Goal: Task Accomplishment & Management: Use online tool/utility

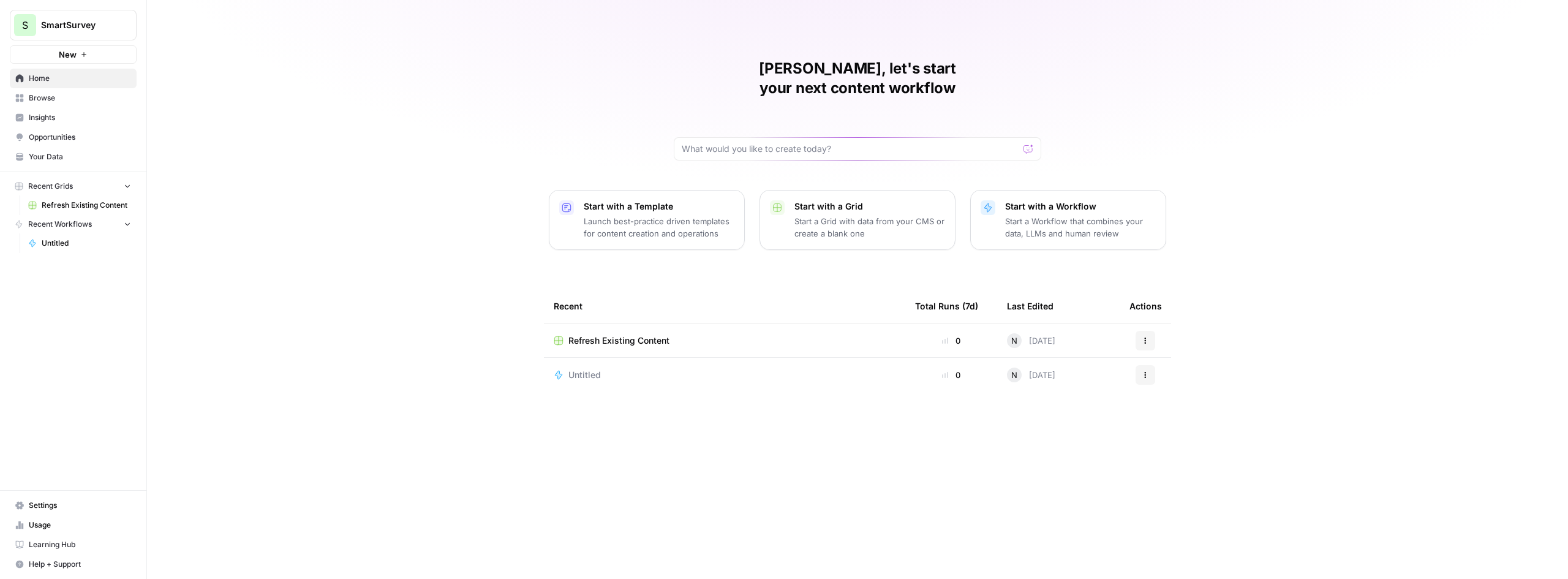
click at [661, 334] on span "Refresh Existing Content" at bounding box center [619, 340] width 101 height 13
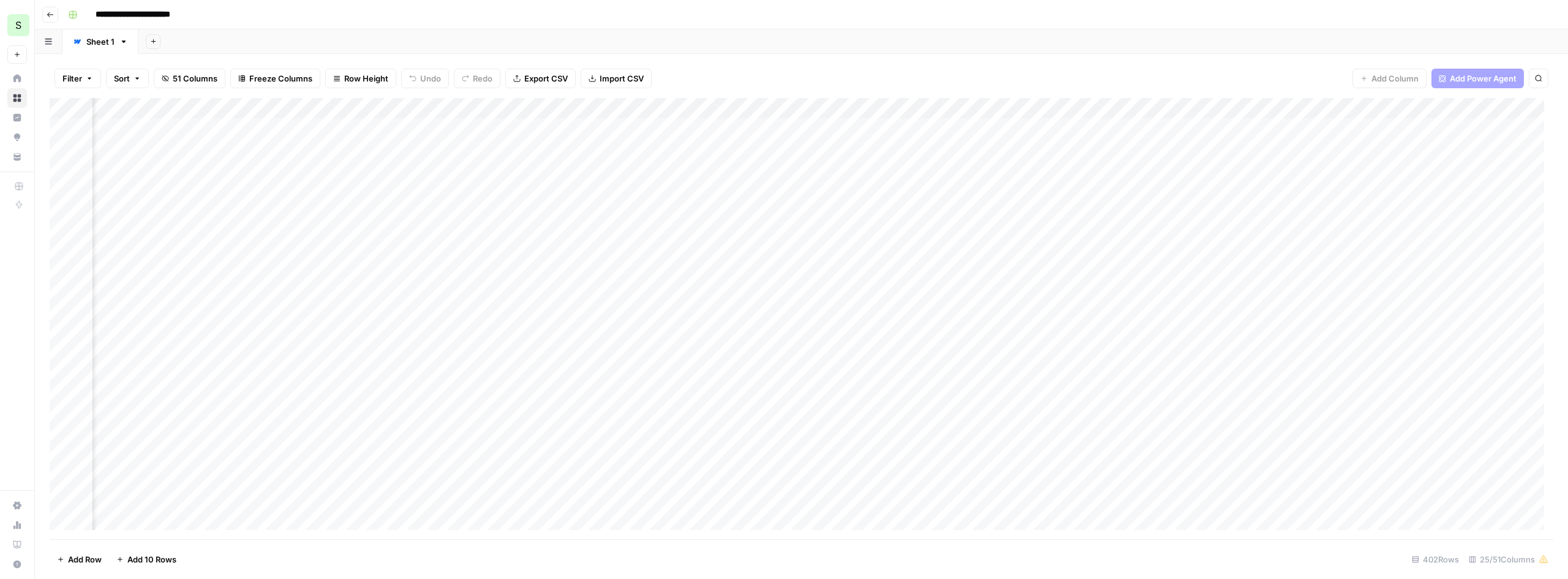
scroll to position [0, 2102]
click at [1448, 210] on div "Add Column" at bounding box center [801, 319] width 1504 height 442
click at [1464, 209] on div "Add Column" at bounding box center [801, 319] width 1504 height 442
click at [1390, 212] on div "Add Column" at bounding box center [801, 319] width 1504 height 442
click at [1032, 215] on div "Add Column" at bounding box center [801, 319] width 1504 height 442
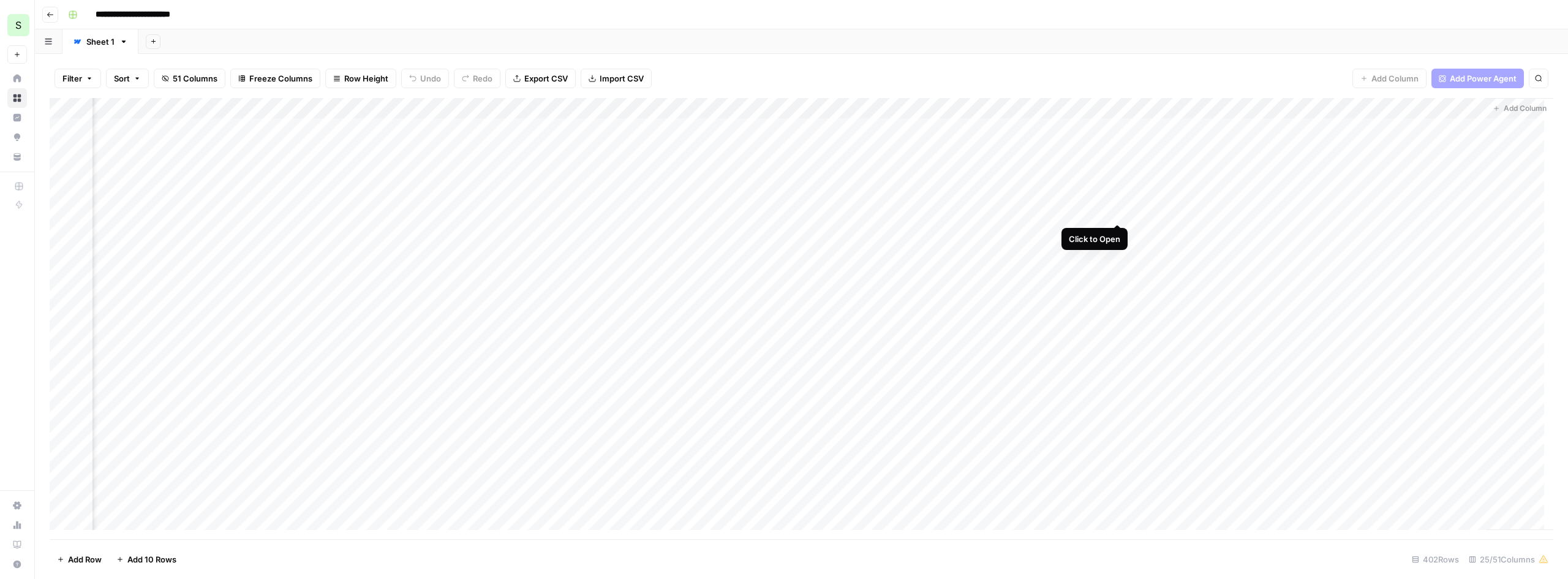
click at [1119, 211] on div "Add Column" at bounding box center [801, 319] width 1504 height 442
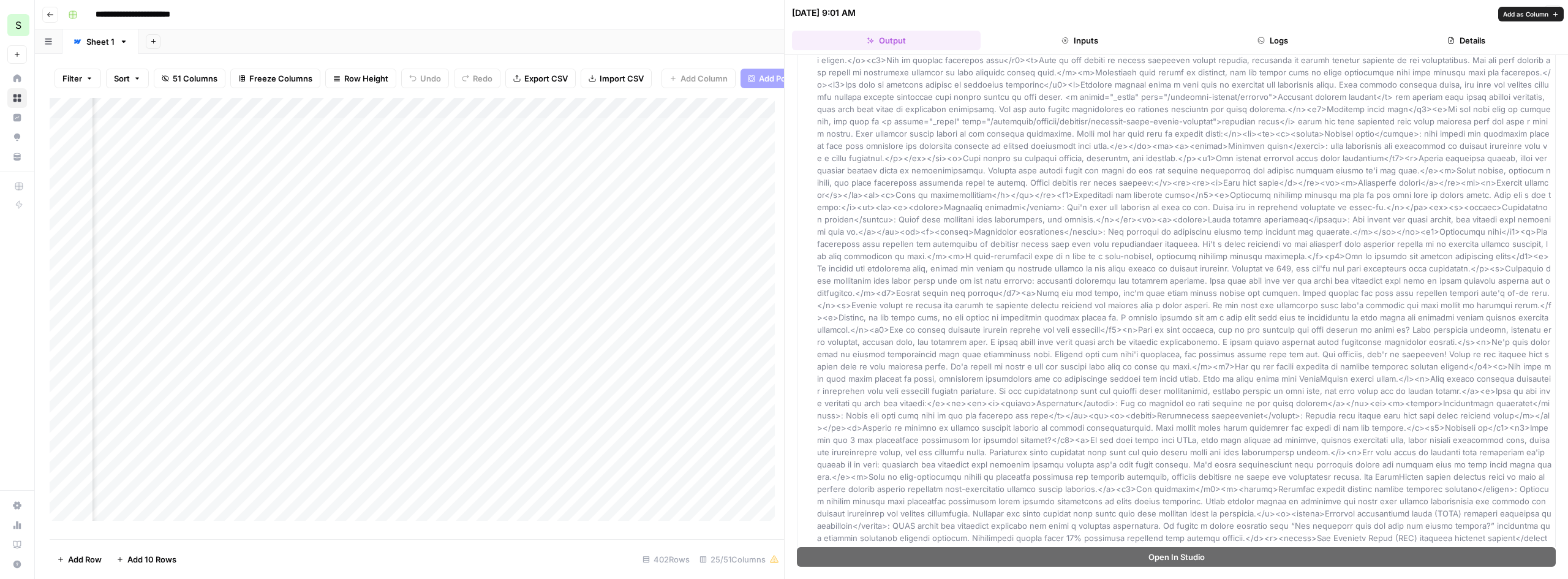
scroll to position [704, 0]
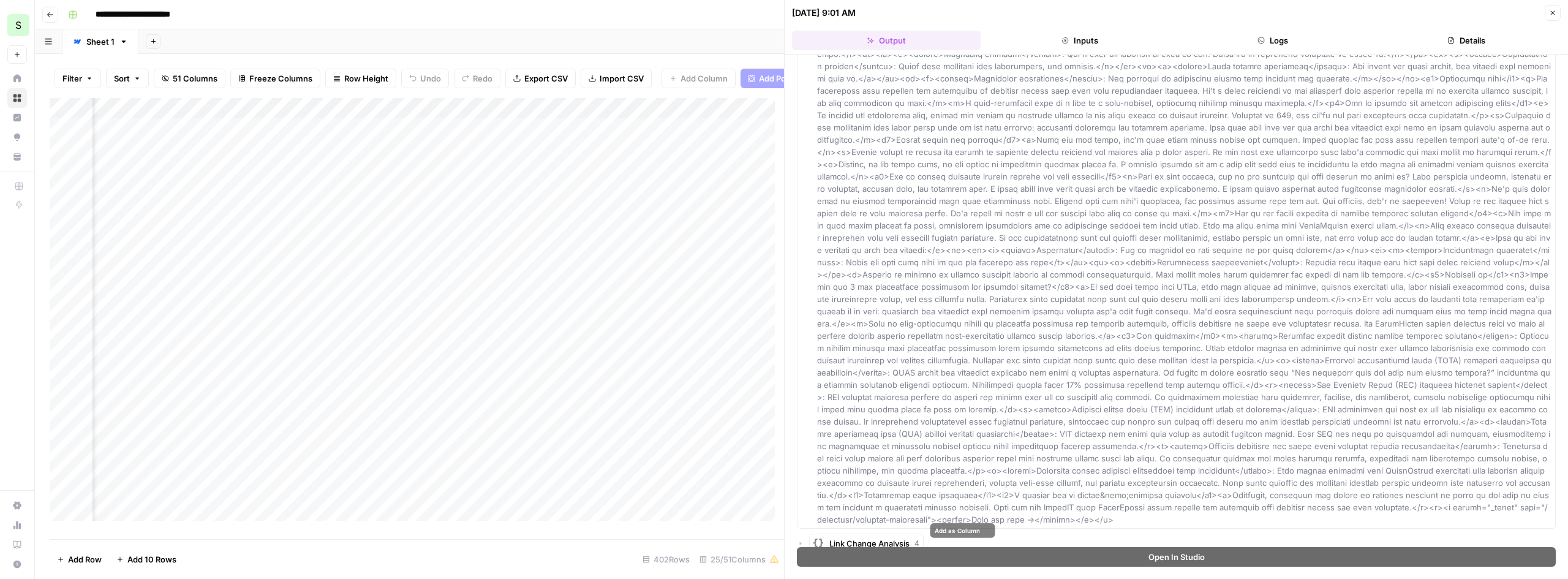
click at [872, 537] on span "Link Change Analysis" at bounding box center [869, 543] width 80 height 13
click at [1544, 19] on div "10/01/25 at 9:01 AM Close" at bounding box center [1176, 13] width 769 height 16
click at [1550, 18] on button "Close" at bounding box center [1552, 13] width 16 height 16
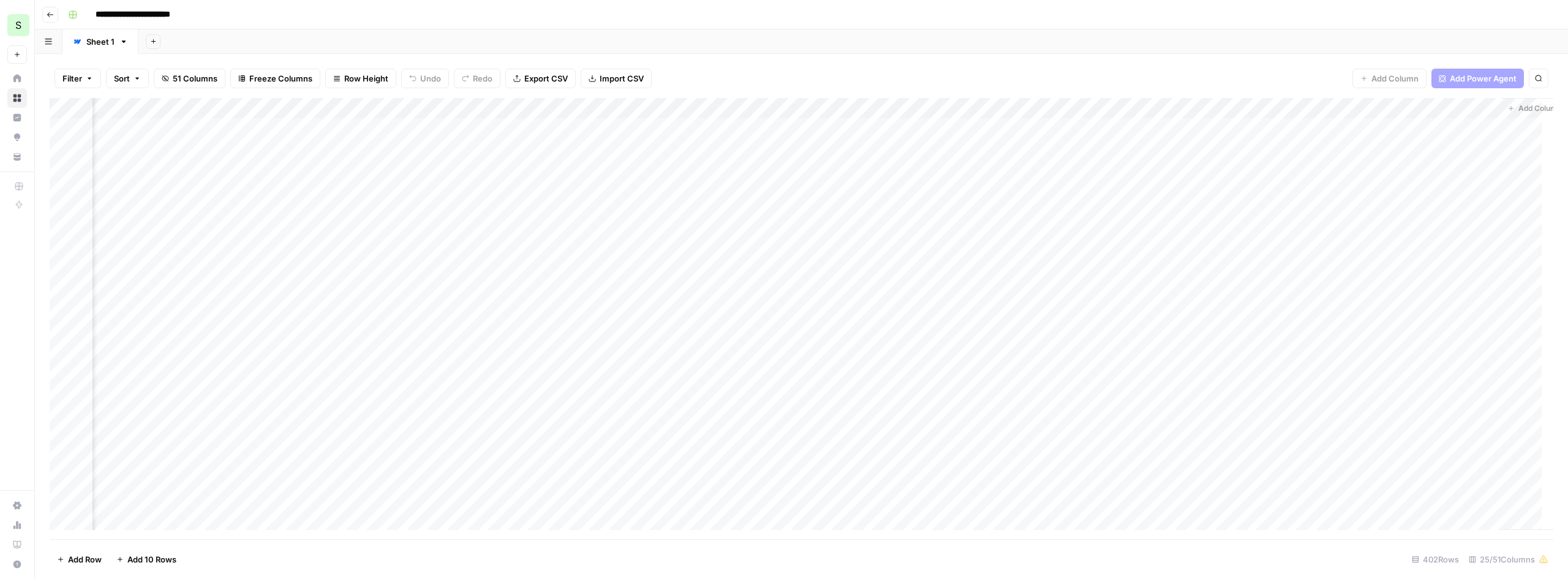
scroll to position [0, 2087]
click at [1223, 212] on div "Add Column" at bounding box center [801, 319] width 1504 height 442
click at [1243, 211] on div "Add Column" at bounding box center [801, 319] width 1504 height 442
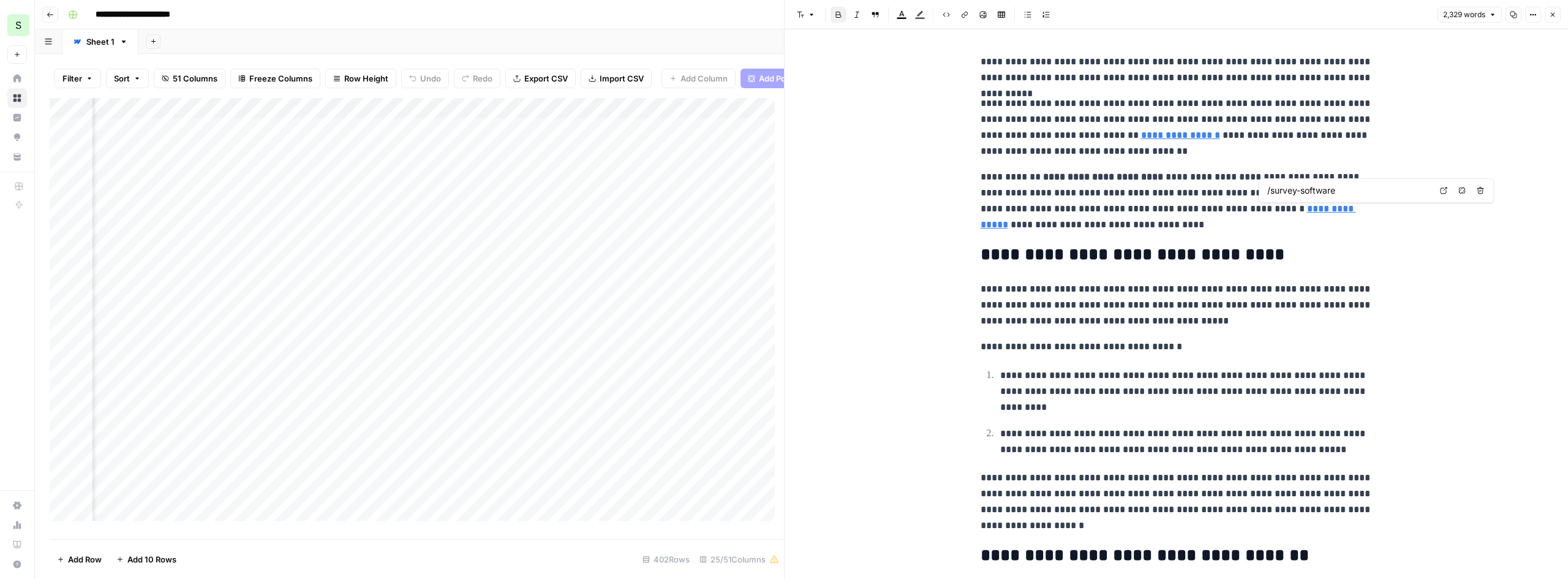
type input "https://www.forbes.com/sites/blakemorgan/2019/09/24/50-stats-that-prove-the-val…"
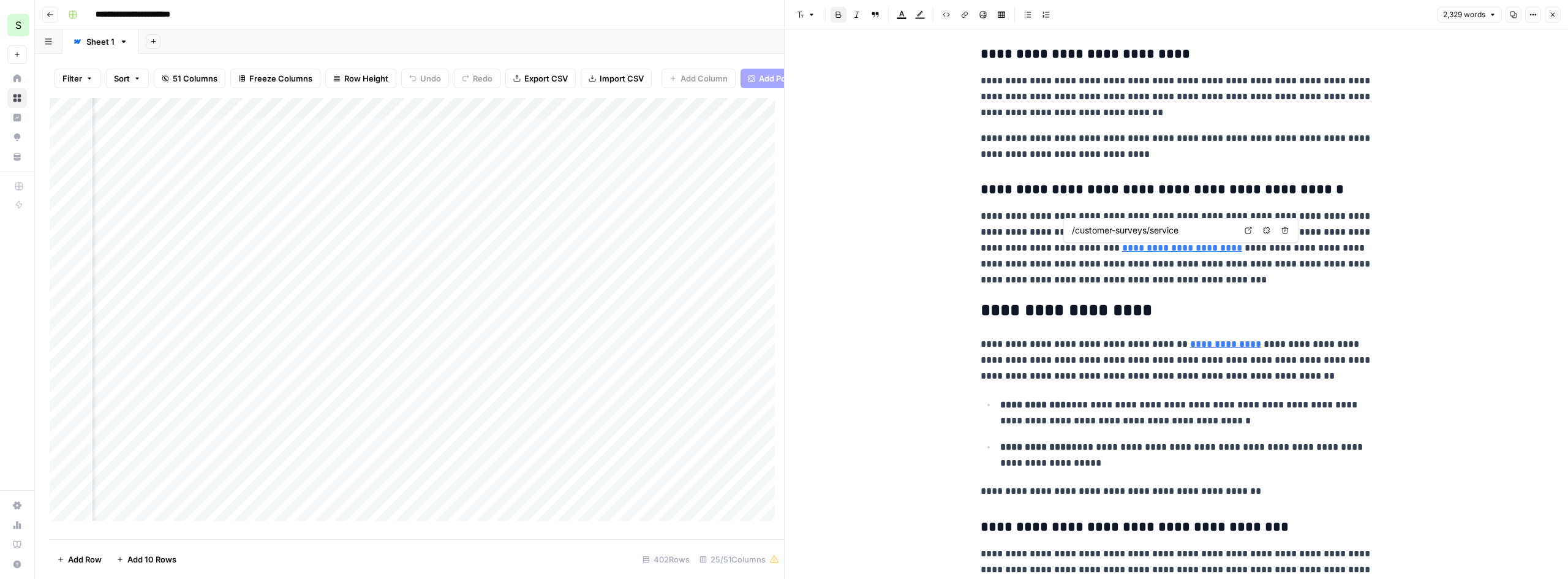
scroll to position [2512, 0]
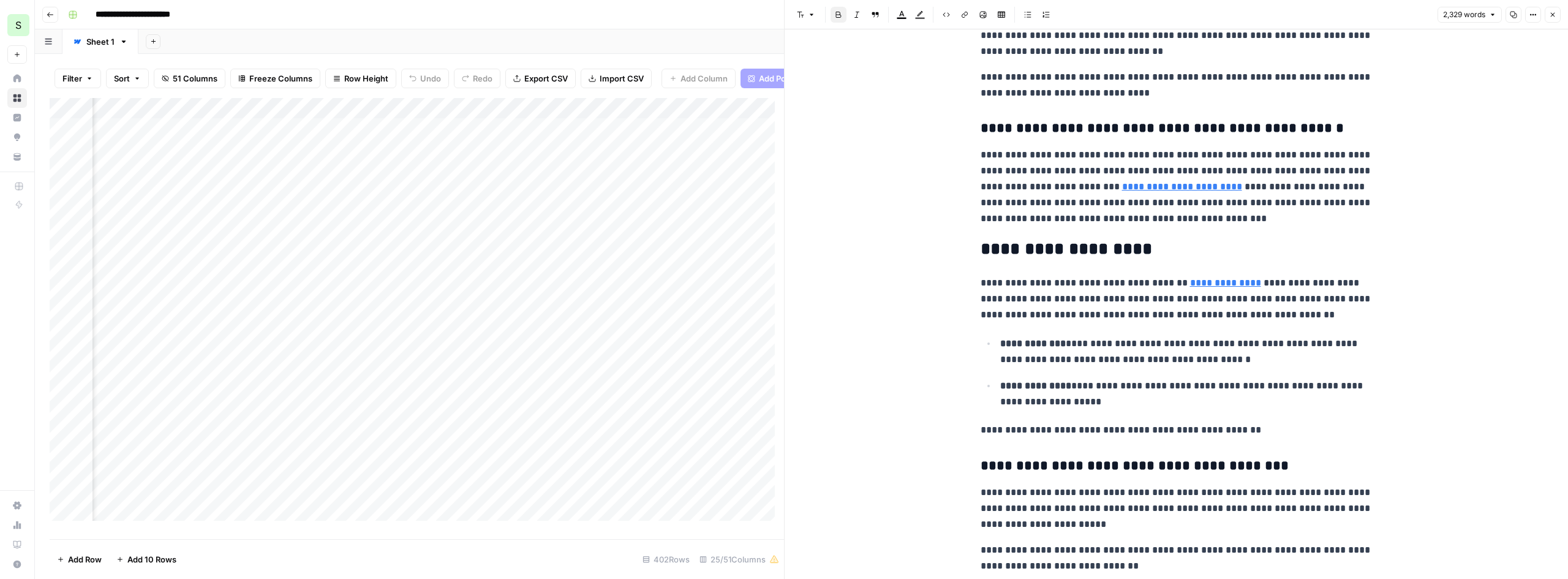
type input "/templates/surveys/customer/customer-churn-survey-template"
click at [1331, 268] on icon at bounding box center [1329, 265] width 8 height 8
click at [1306, 265] on input "/templates/surveys/customer/customer-churn-survey-template" at bounding box center [1233, 265] width 163 height 13
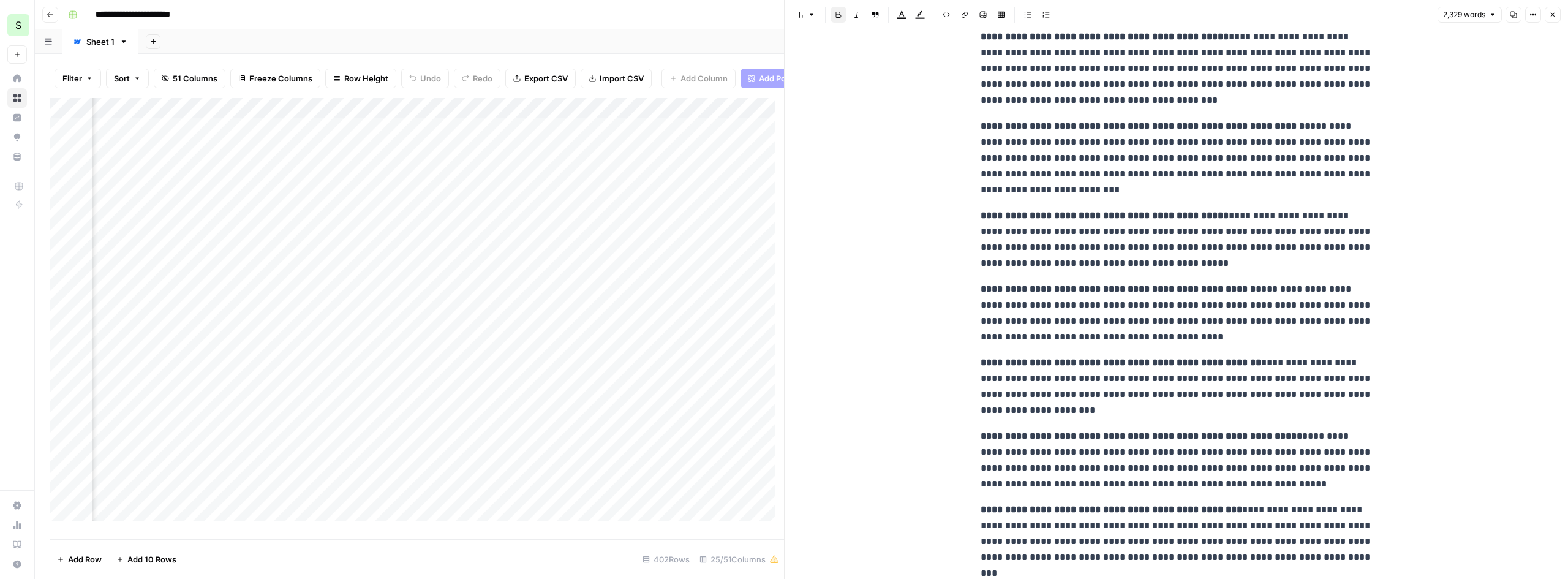
scroll to position [4902, 0]
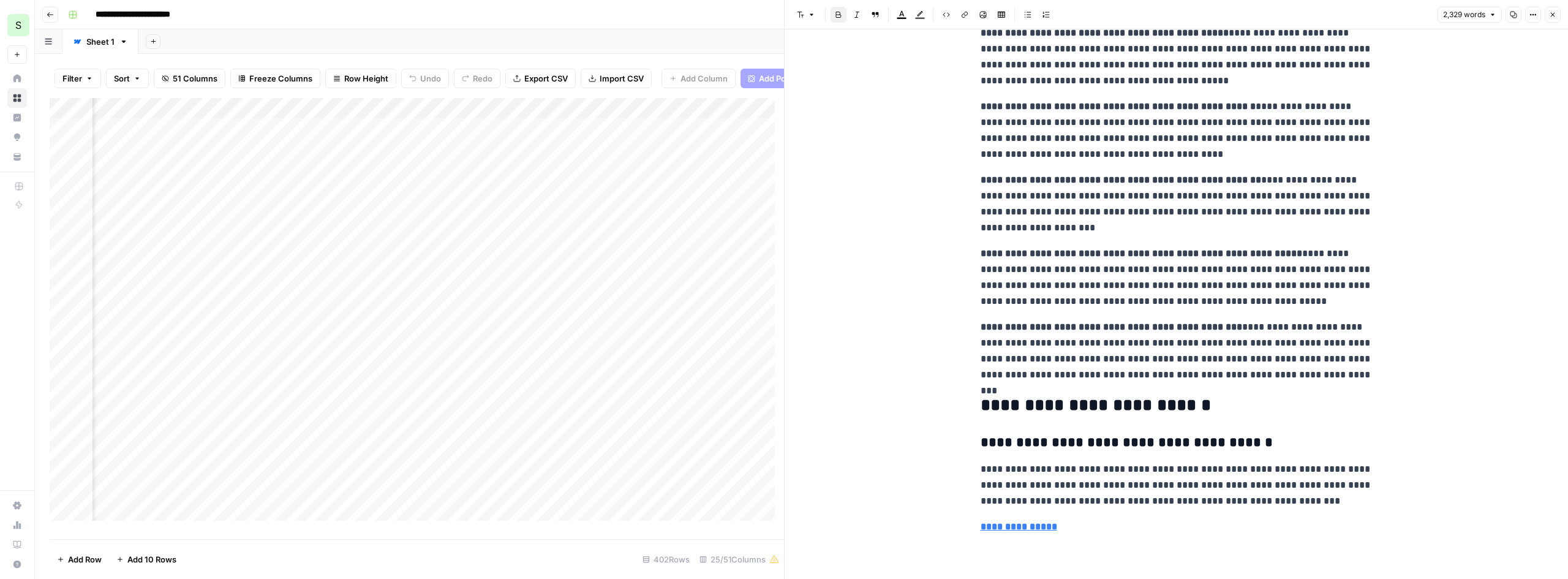
click at [1025, 531] on strong "**********" at bounding box center [1018, 526] width 77 height 9
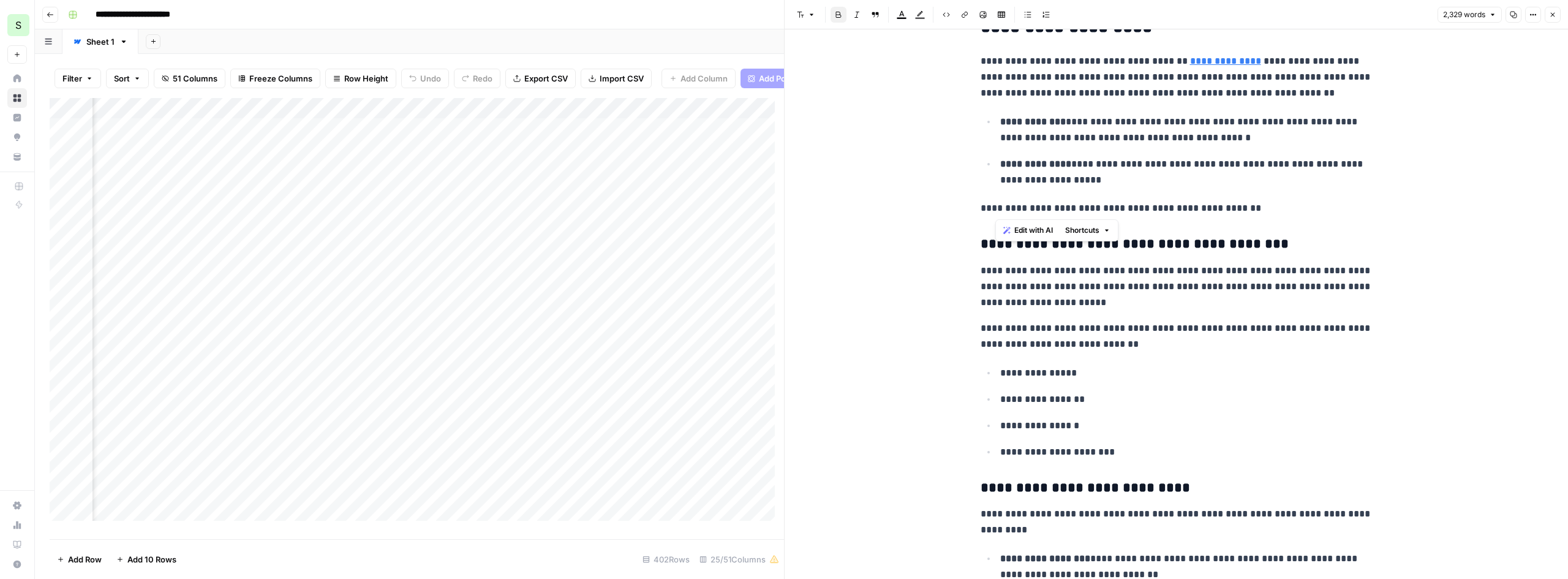
scroll to position [2635, 0]
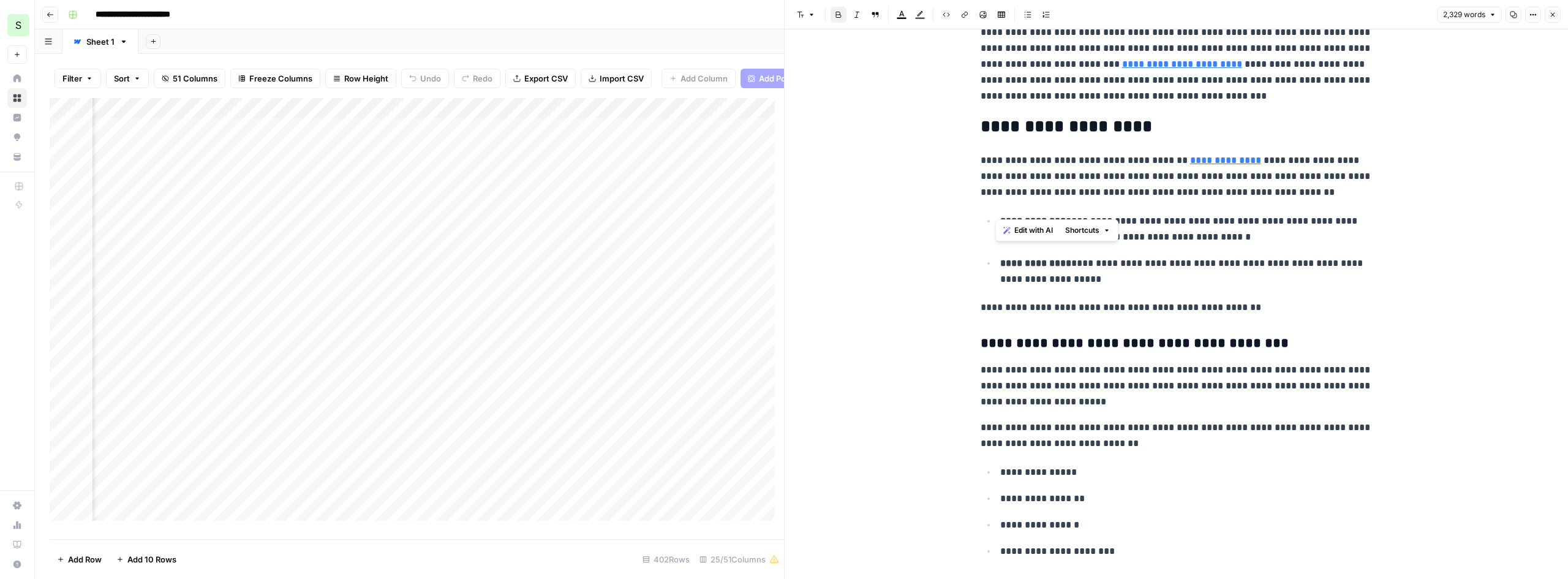
drag, startPoint x: 1090, startPoint y: 526, endPoint x: 997, endPoint y: 248, distance: 293.1
click at [997, 248] on div "**********" at bounding box center [1176, 109] width 406 height 5391
click at [1510, 17] on icon "button" at bounding box center [1513, 15] width 8 height 8
click at [1537, 11] on button "Options" at bounding box center [1533, 15] width 16 height 16
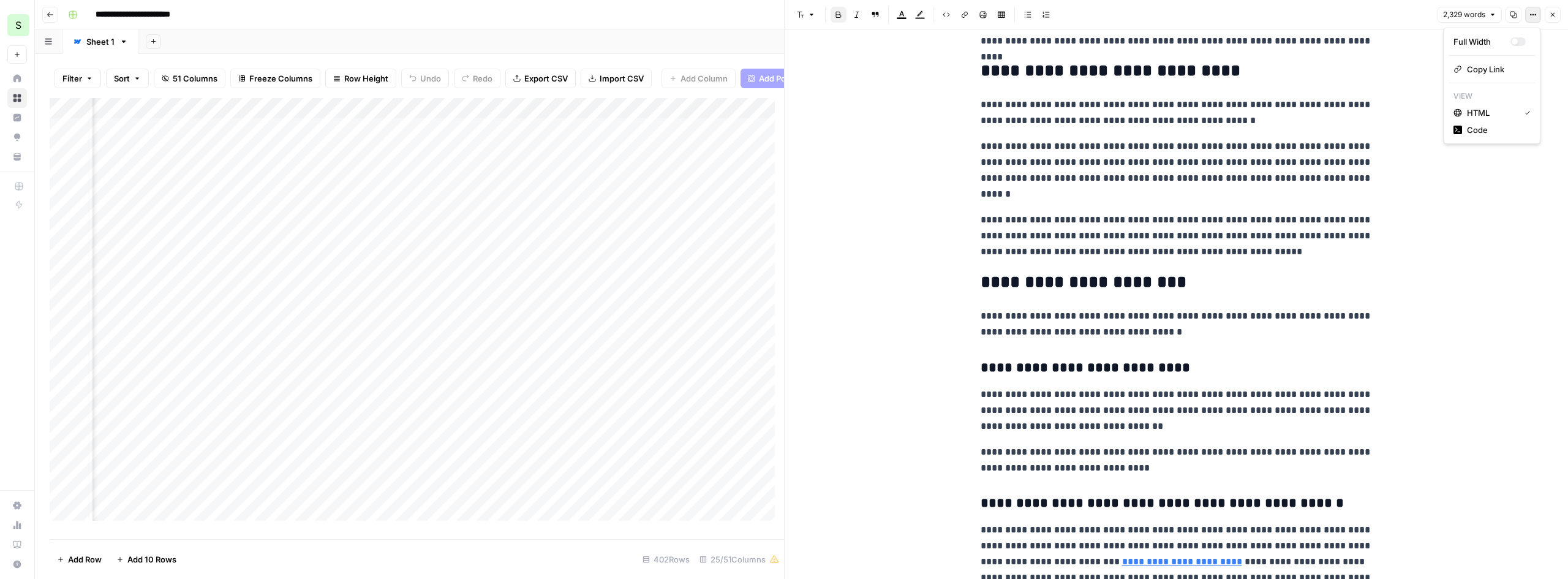
scroll to position [2022, 0]
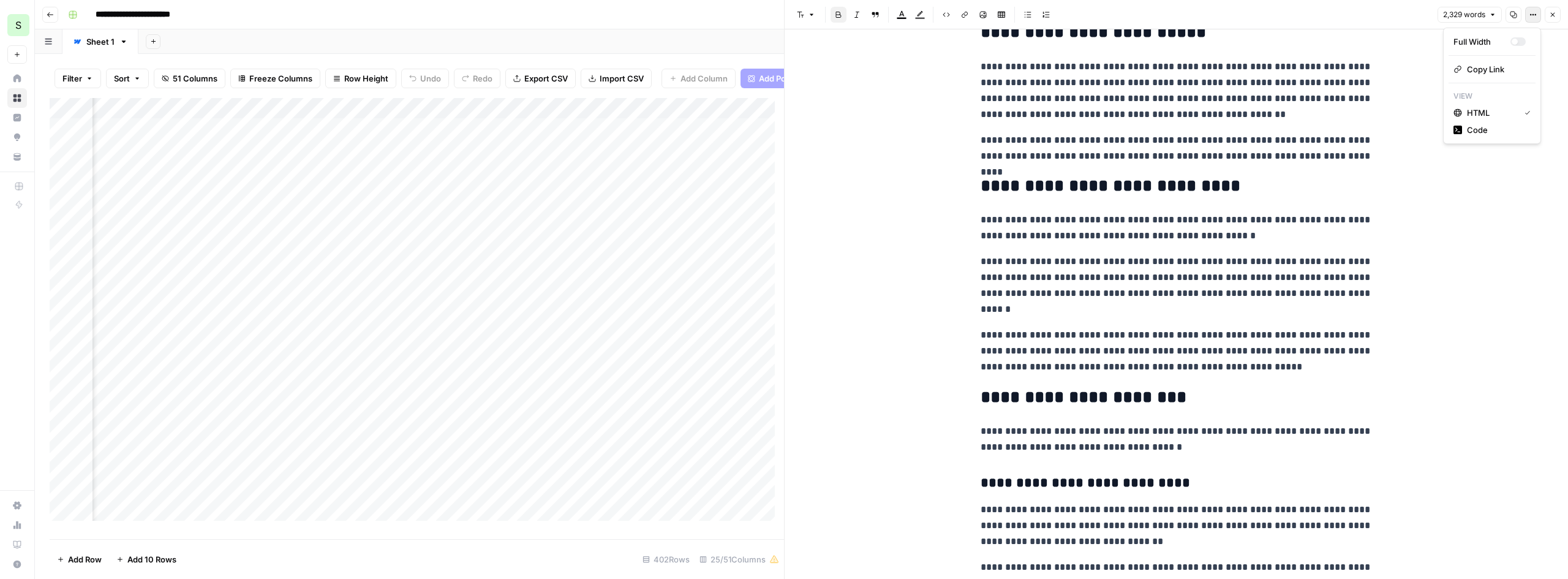
click at [1515, 15] on icon "button" at bounding box center [1513, 15] width 8 height 8
click at [508, 220] on div "Add Column" at bounding box center [417, 314] width 735 height 432
click at [542, 220] on div "Add Column" at bounding box center [417, 314] width 735 height 432
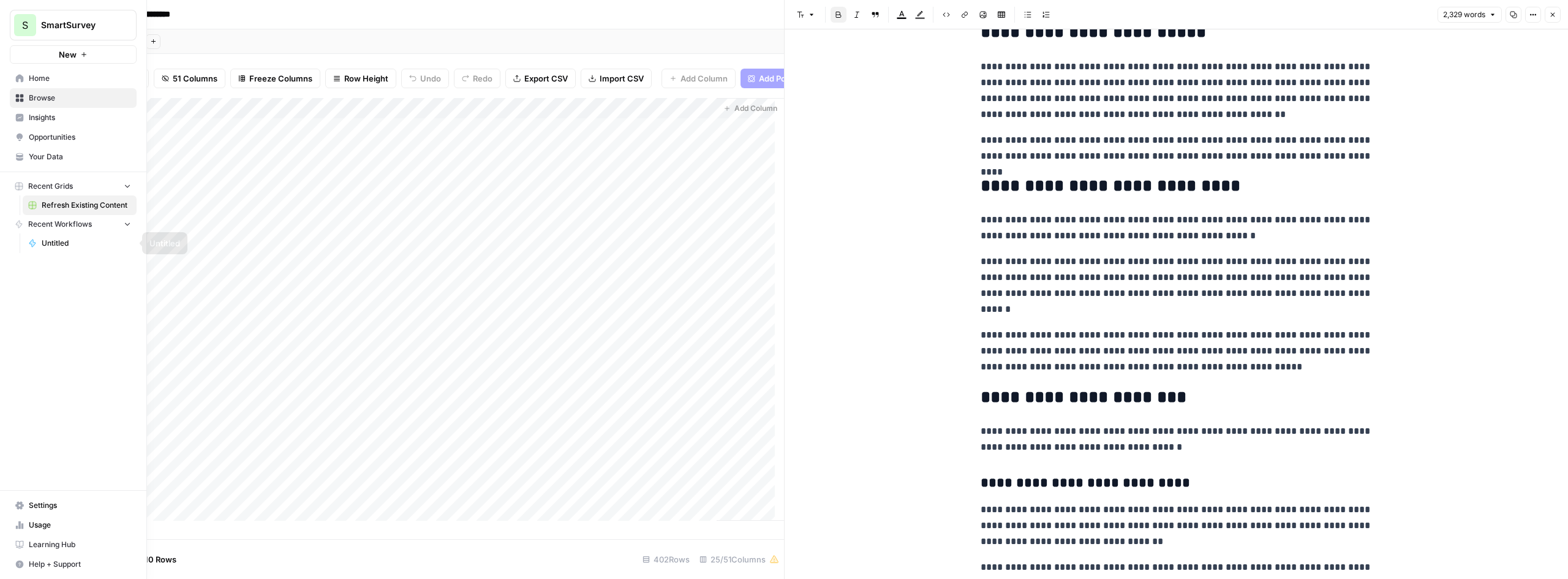
click at [60, 243] on span "Untitled" at bounding box center [87, 243] width 90 height 11
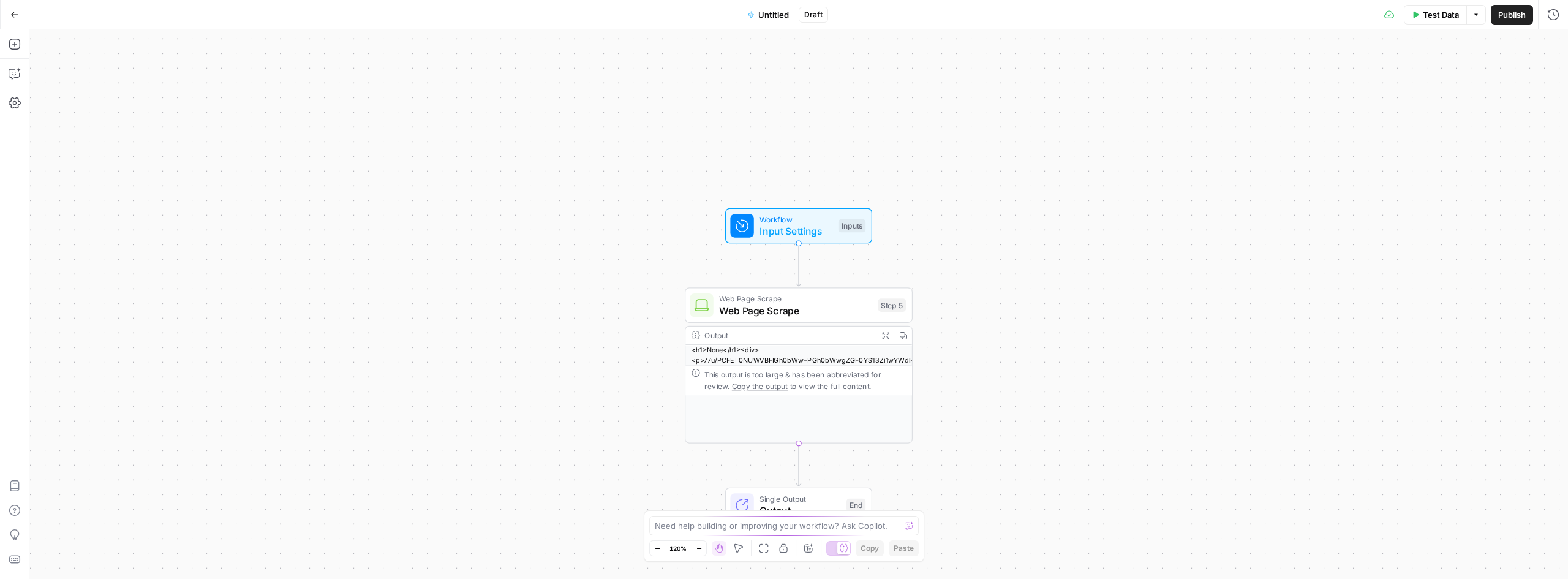
click at [8, 14] on button "Go Back" at bounding box center [15, 15] width 22 height 22
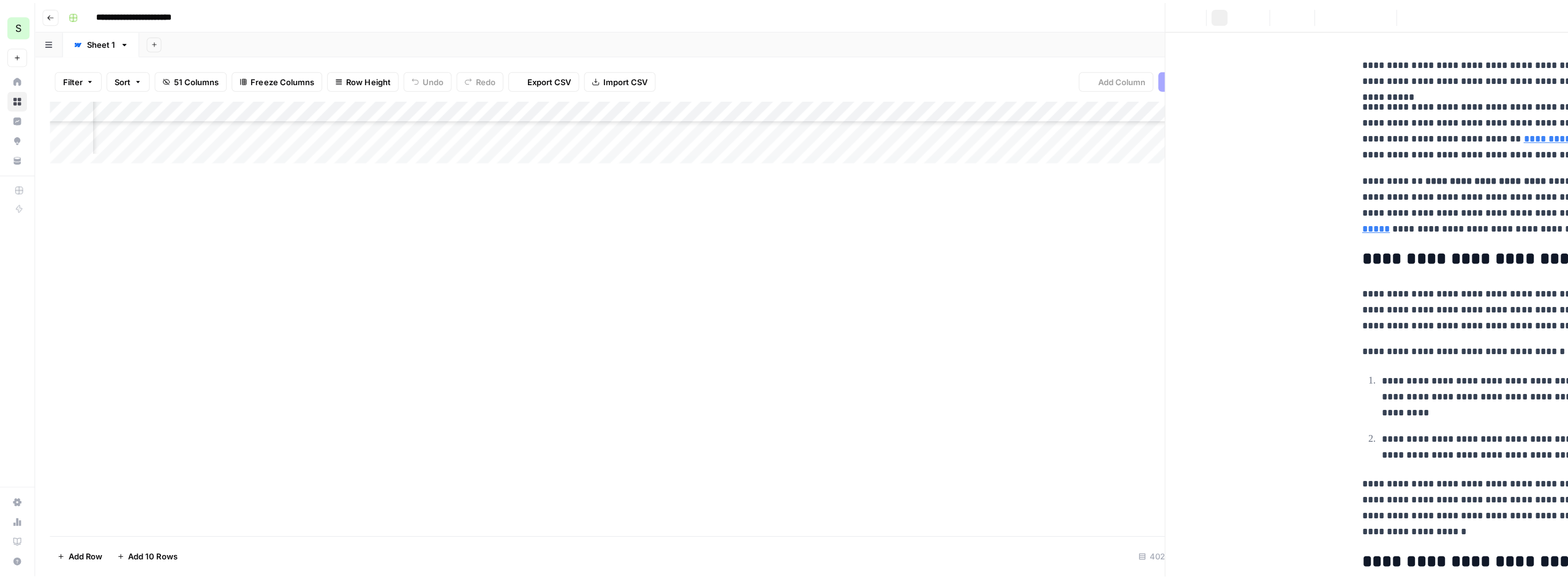
scroll to position [72, 2114]
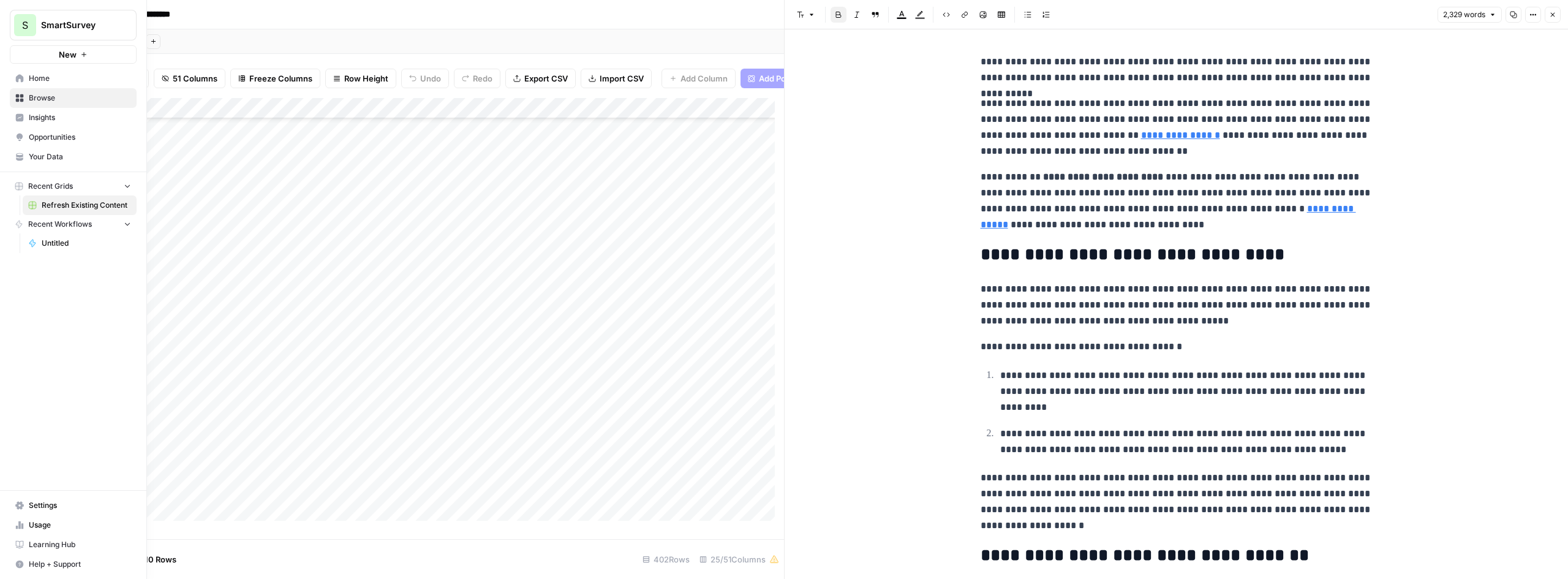
click at [45, 76] on span "Home" at bounding box center [80, 78] width 102 height 11
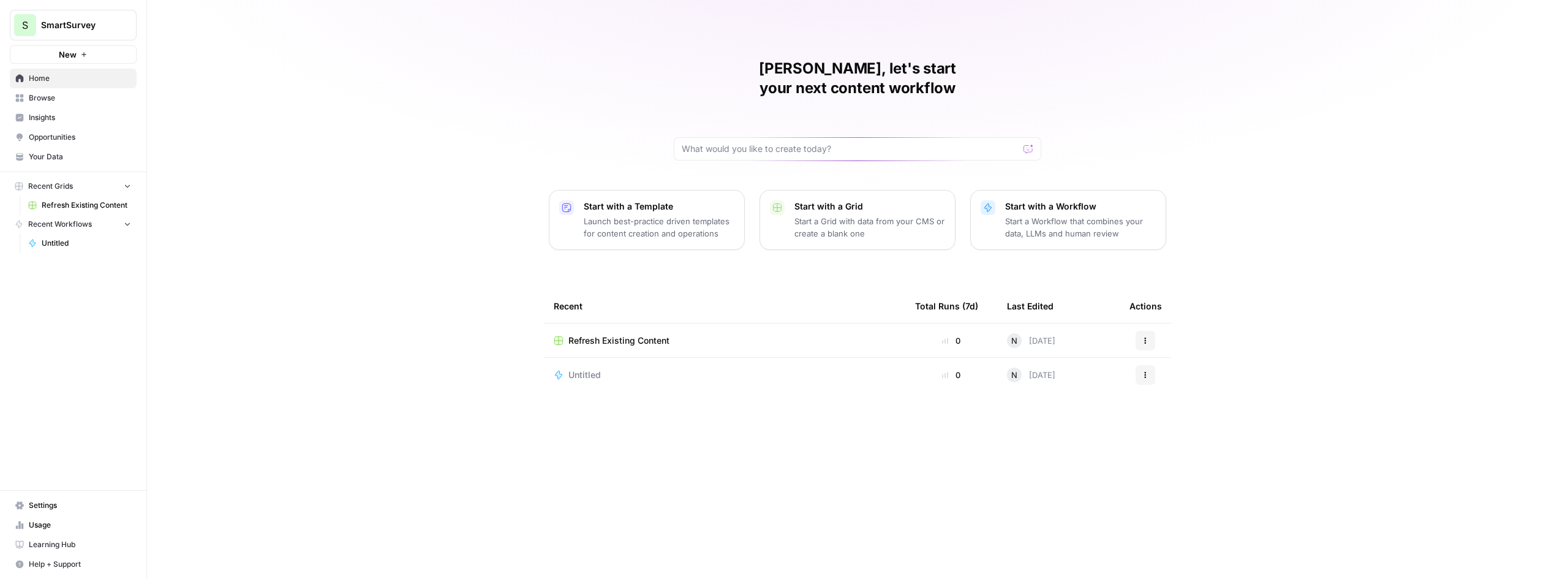
click at [1087, 215] on p "Start a Workflow that combines your data, LLMs and human review" at bounding box center [1080, 227] width 151 height 24
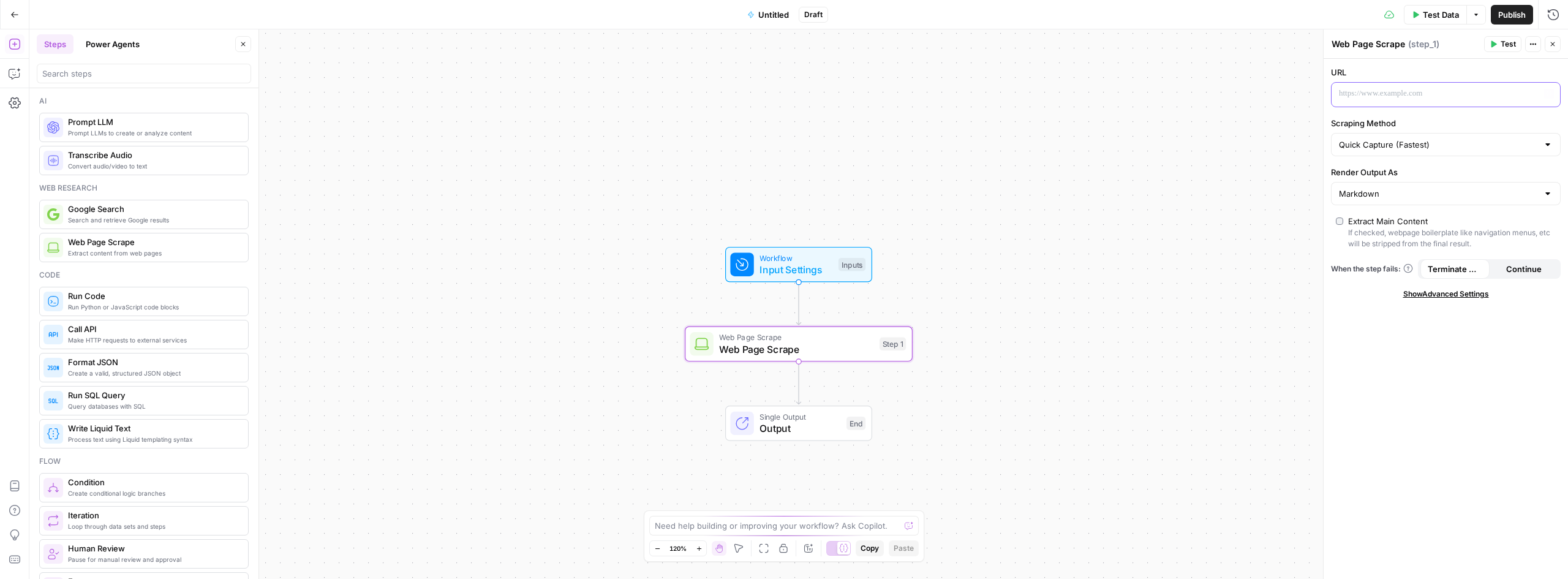
click at [1391, 90] on p at bounding box center [1435, 94] width 194 height 13
click at [1500, 37] on button "Test" at bounding box center [1503, 44] width 37 height 16
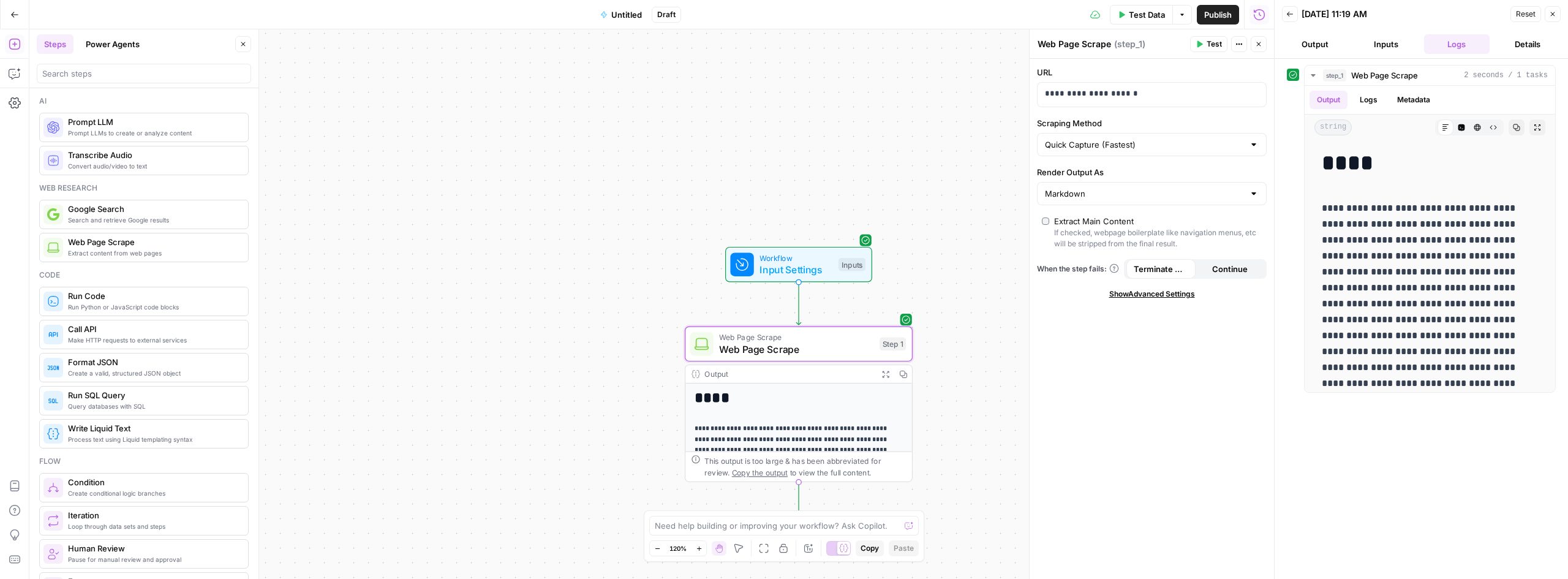
click at [1258, 43] on icon "button" at bounding box center [1259, 44] width 8 height 8
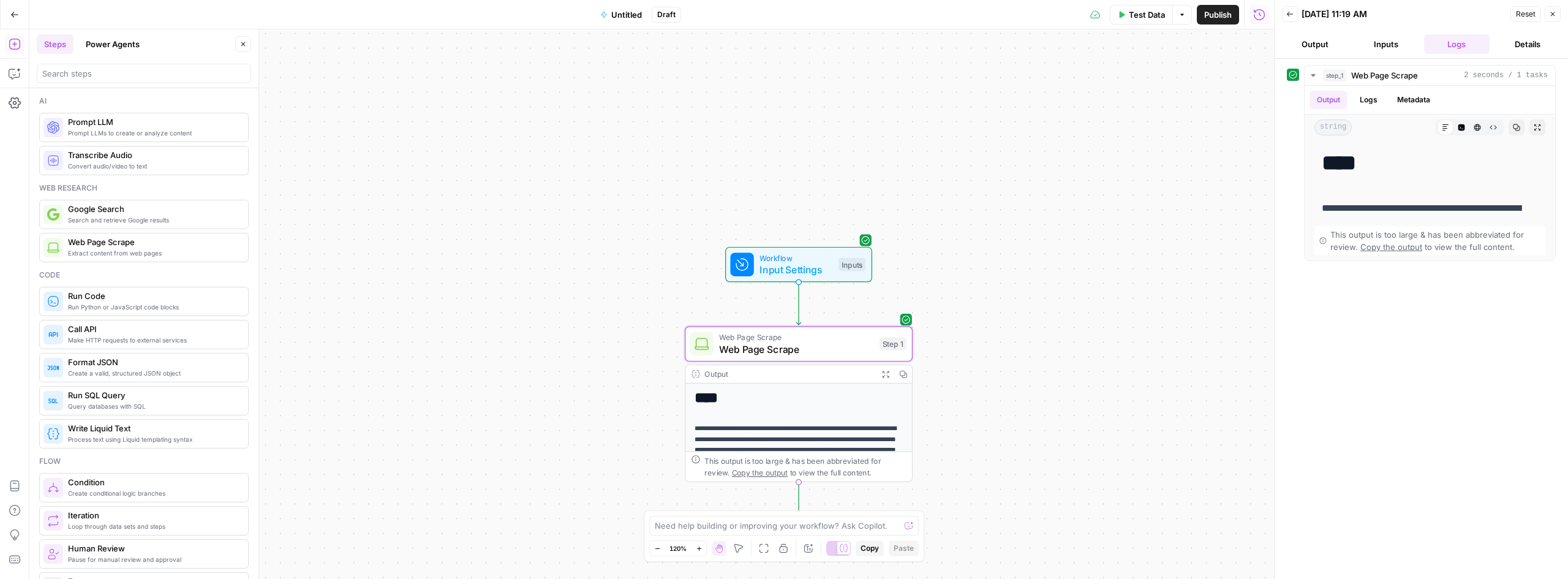
click at [1316, 47] on button "Output" at bounding box center [1316, 44] width 66 height 19
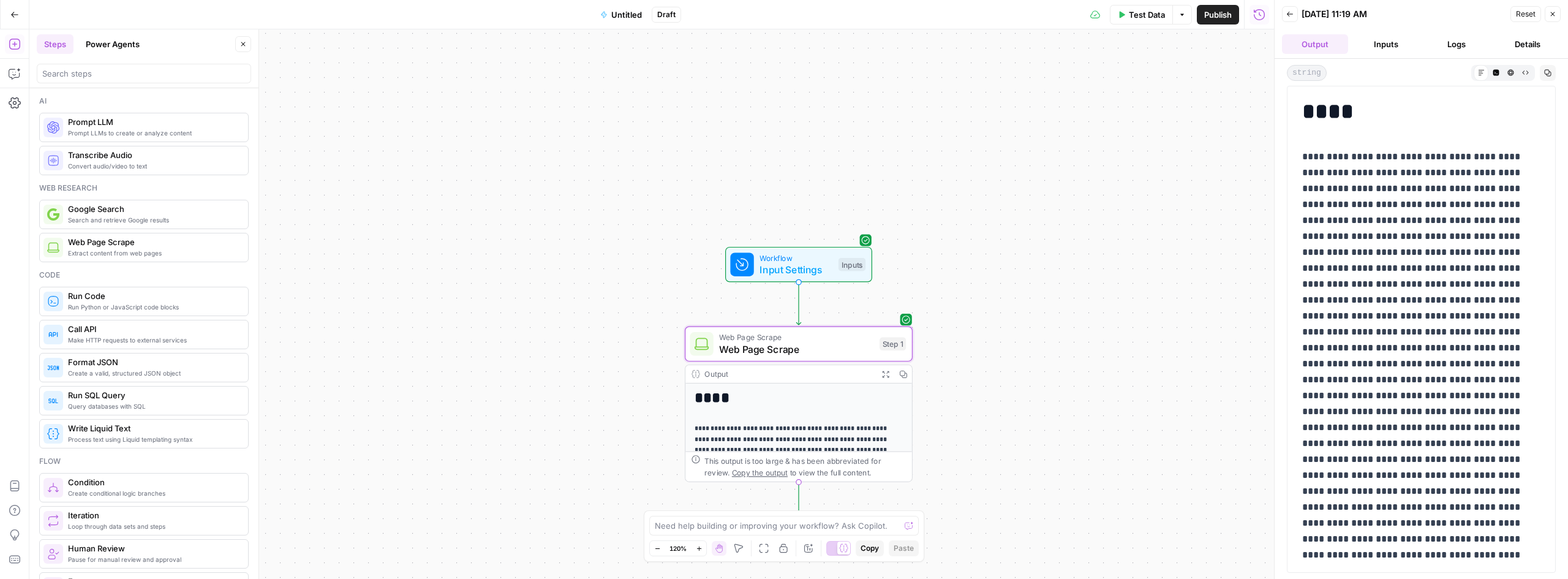
click at [1291, 12] on icon "button" at bounding box center [1290, 15] width 8 height 8
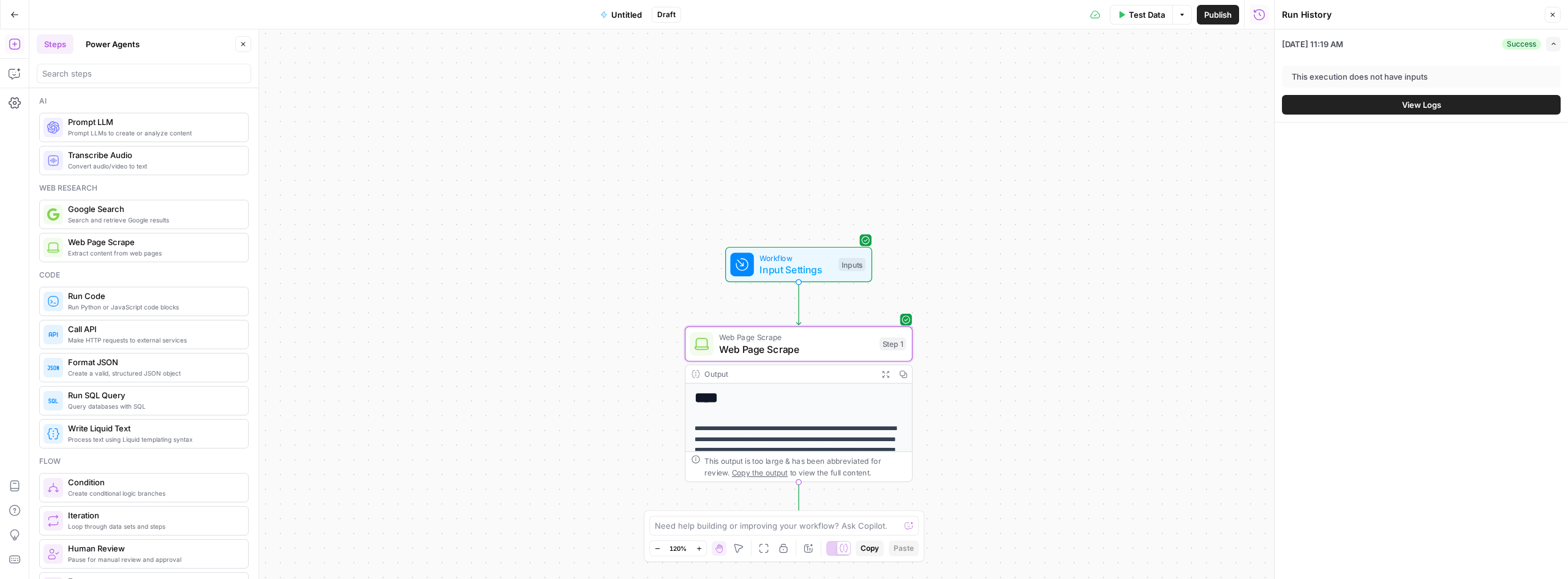
click at [796, 346] on span "Web Page Scrape" at bounding box center [796, 349] width 154 height 15
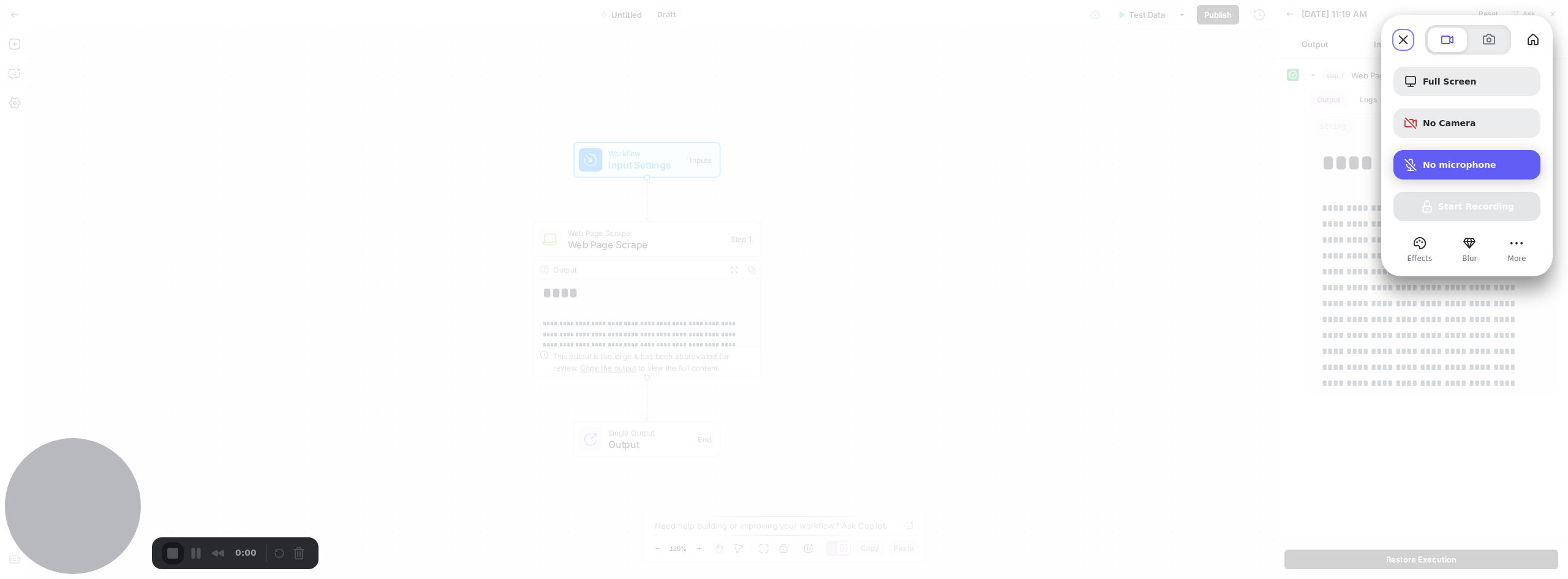
click at [1457, 161] on span "No microphone" at bounding box center [1459, 165] width 73 height 10
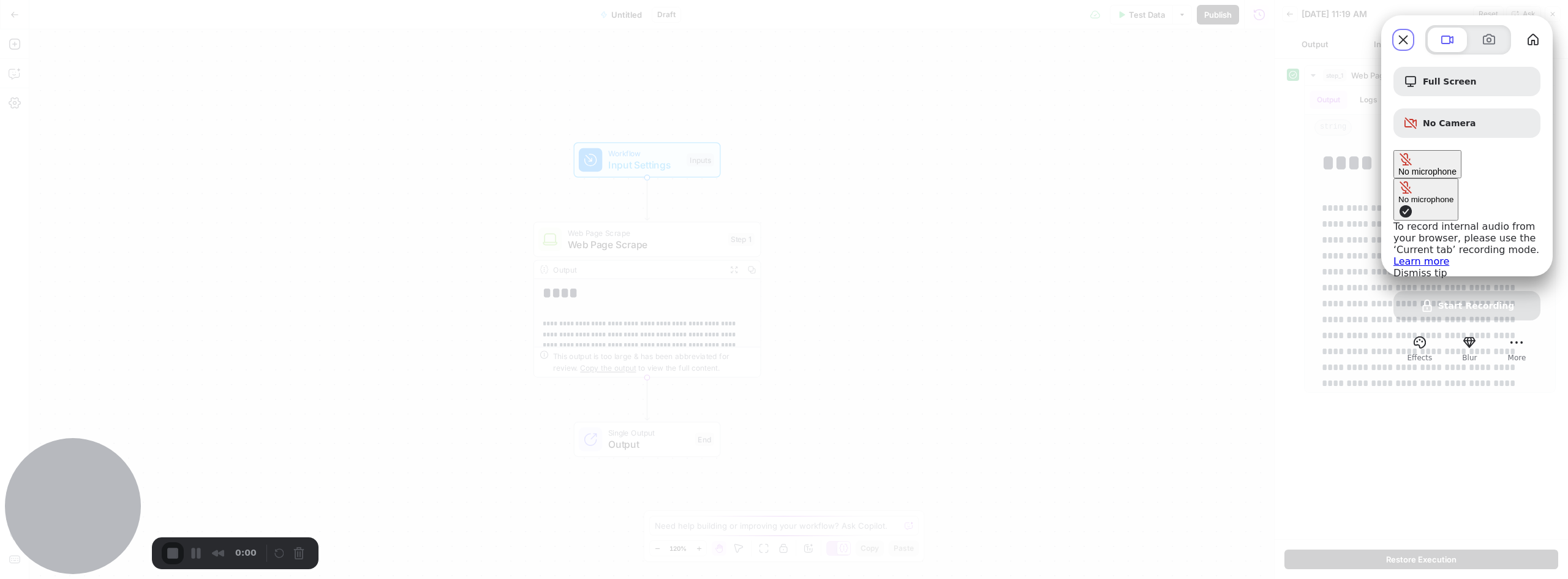
click at [1439, 167] on span "No microphone" at bounding box center [1428, 172] width 58 height 10
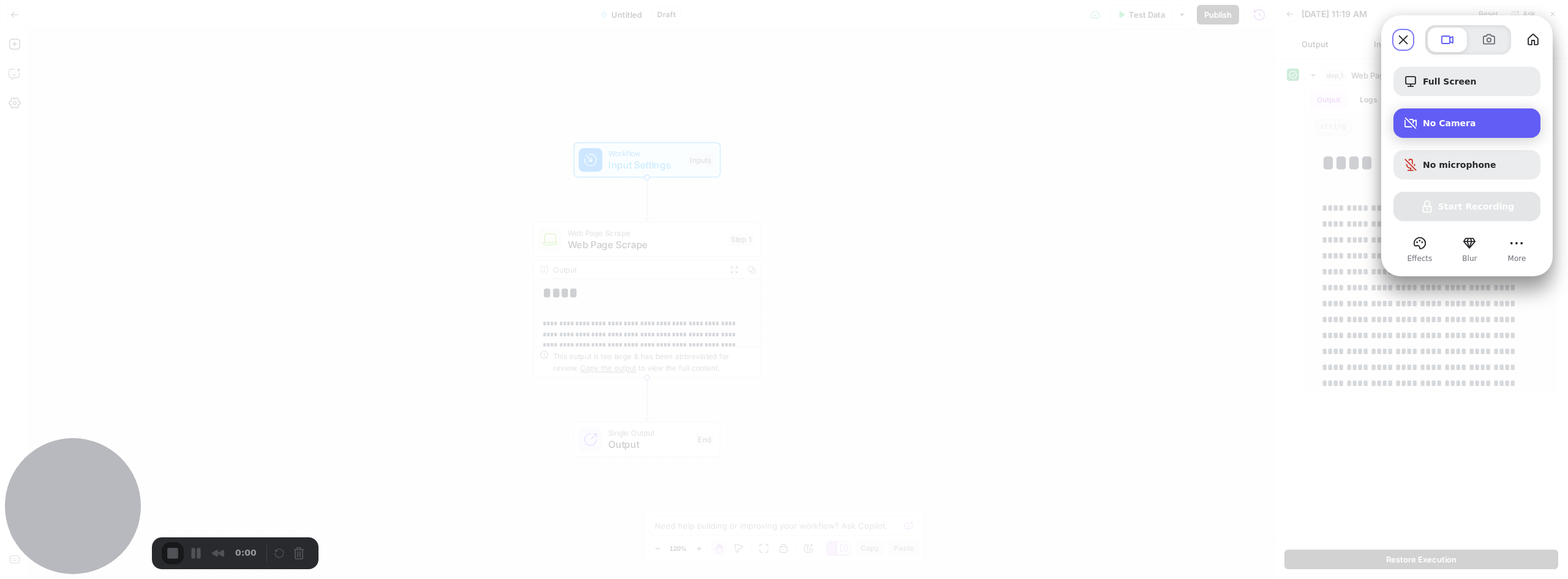
click at [1433, 126] on span "No Camera" at bounding box center [1476, 123] width 108 height 10
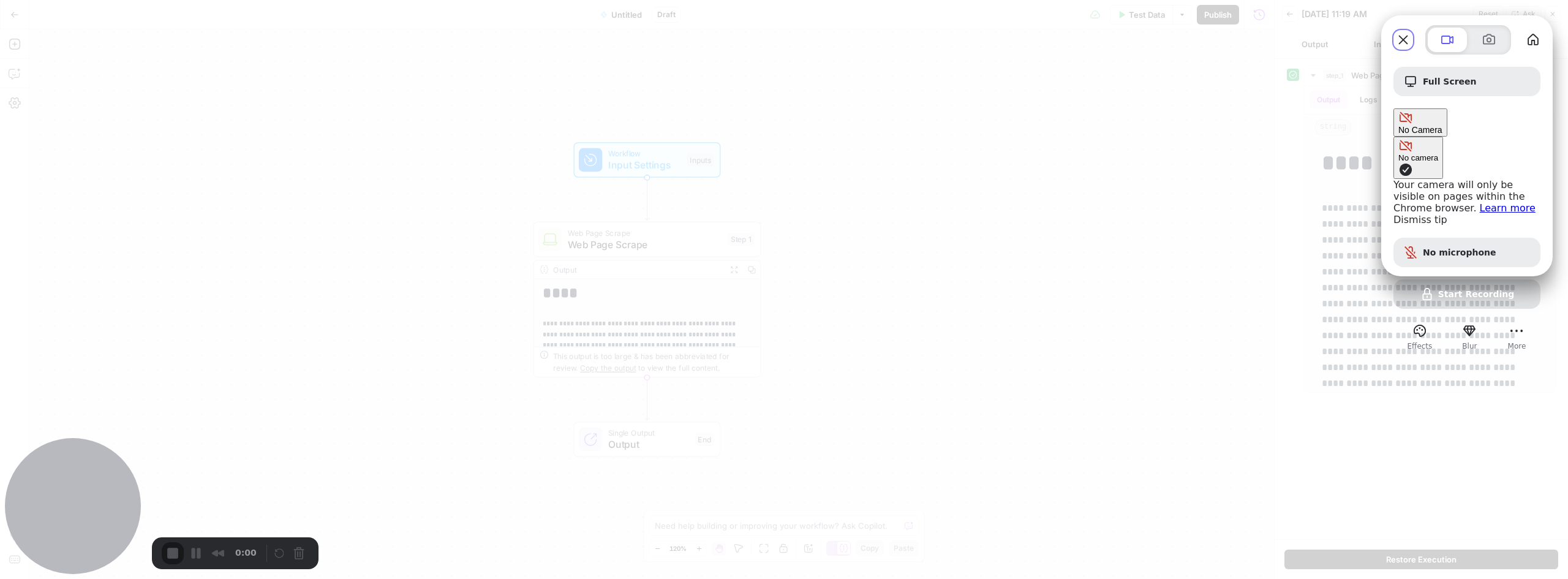
click at [1398, 163] on span "Camera options" at bounding box center [1405, 170] width 15 height 15
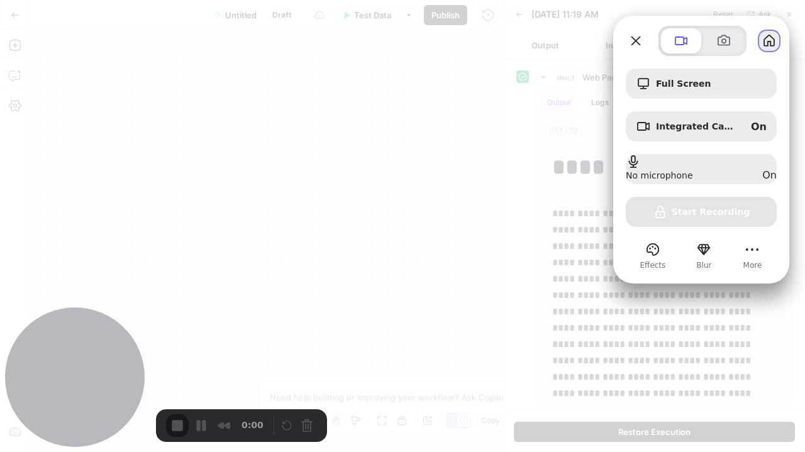
click at [778, 43] on button "My library" at bounding box center [769, 41] width 20 height 20
click at [691, 218] on div "Full Screen Integrated Camera (04f2:b807) On No microphone On Start Recording" at bounding box center [700, 148] width 151 height 158
click at [691, 213] on div "Full Screen Integrated Camera (04f2:b807) On No microphone On Start Recording" at bounding box center [700, 148] width 151 height 158
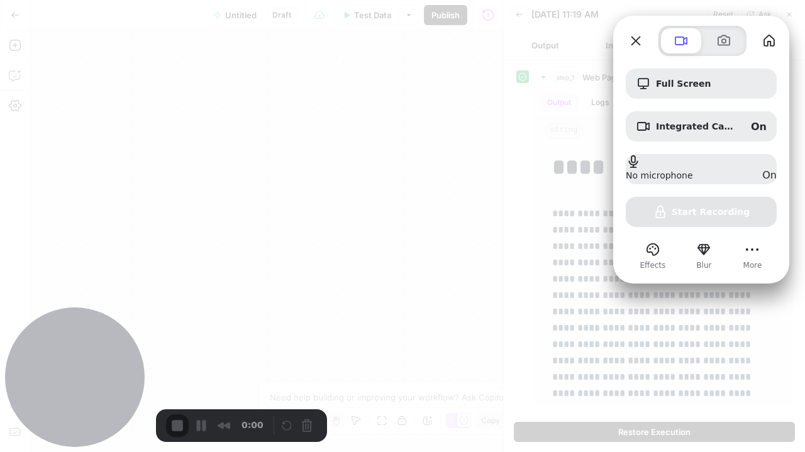
click at [691, 213] on div "Full Screen Integrated Camera (04f2:b807) On No microphone On Start Recording" at bounding box center [700, 148] width 151 height 158
click at [695, 217] on div "Full Screen Integrated Camera (04f2:b807) On No microphone On Start Recording" at bounding box center [700, 148] width 151 height 158
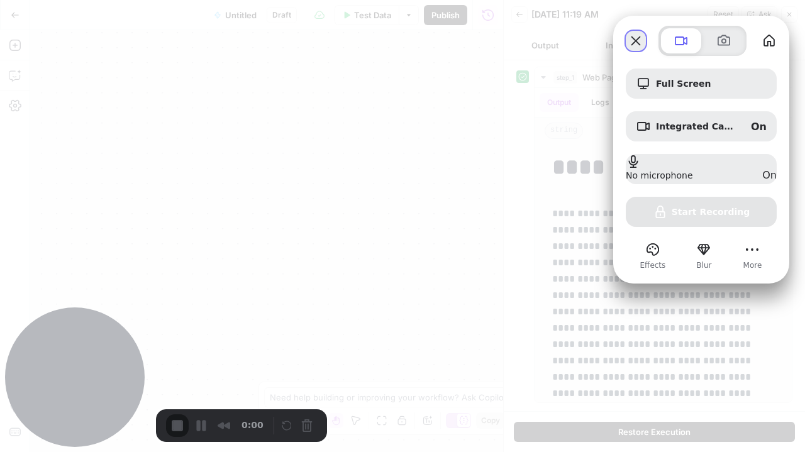
click at [634, 44] on button "Close" at bounding box center [635, 41] width 20 height 20
click at [696, 215] on div "Full Screen Integrated Camera (04f2:b807) On No microphone On Start Recording" at bounding box center [700, 148] width 151 height 158
click at [636, 40] on button "Close" at bounding box center [635, 41] width 20 height 20
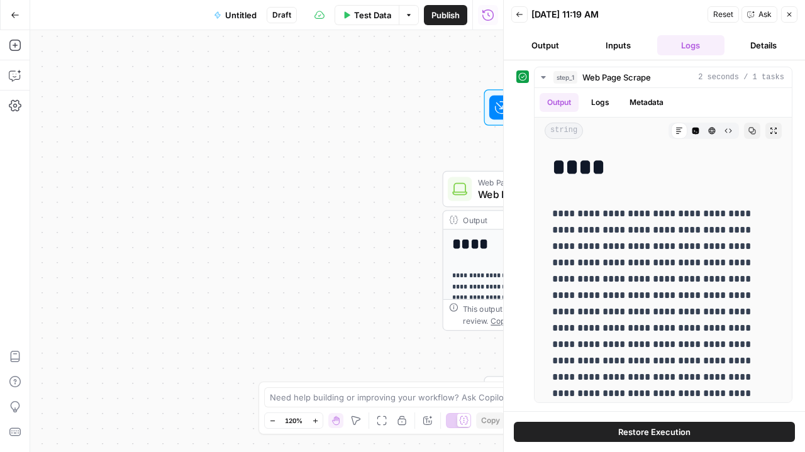
drag, startPoint x: 413, startPoint y: 120, endPoint x: 307, endPoint y: 159, distance: 112.6
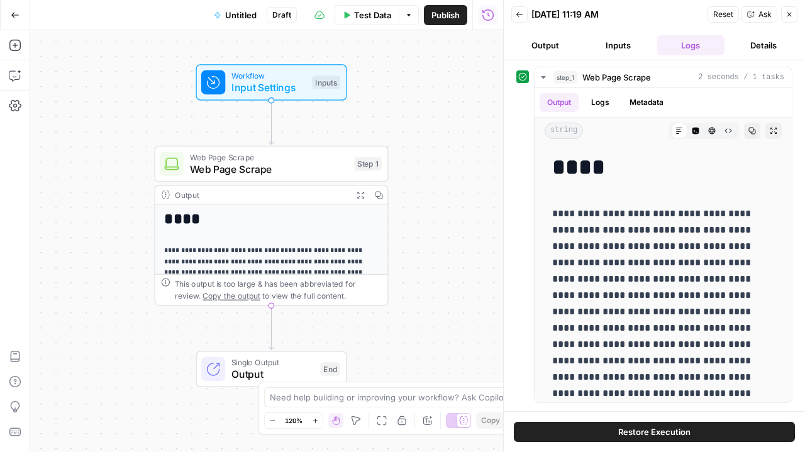
drag, startPoint x: 415, startPoint y: 148, endPoint x: 173, endPoint y: 119, distance: 243.7
click at [235, 11] on span "Untitled" at bounding box center [240, 15] width 31 height 13
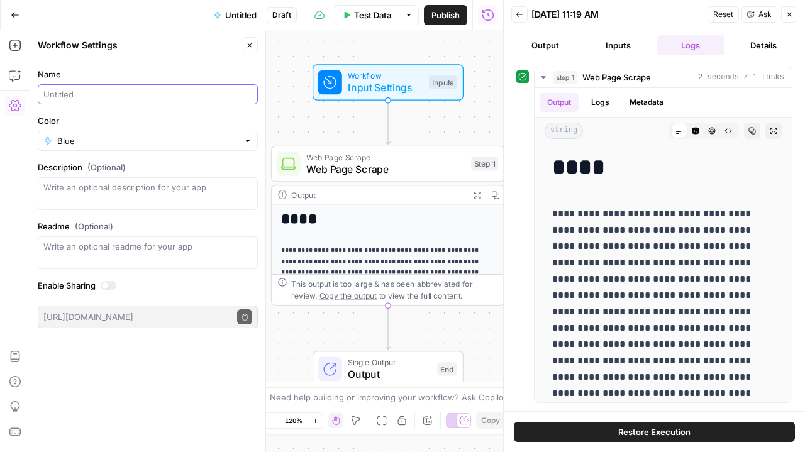
click at [131, 89] on input "Name" at bounding box center [147, 94] width 209 height 13
type input "Test for [PERSON_NAME]"
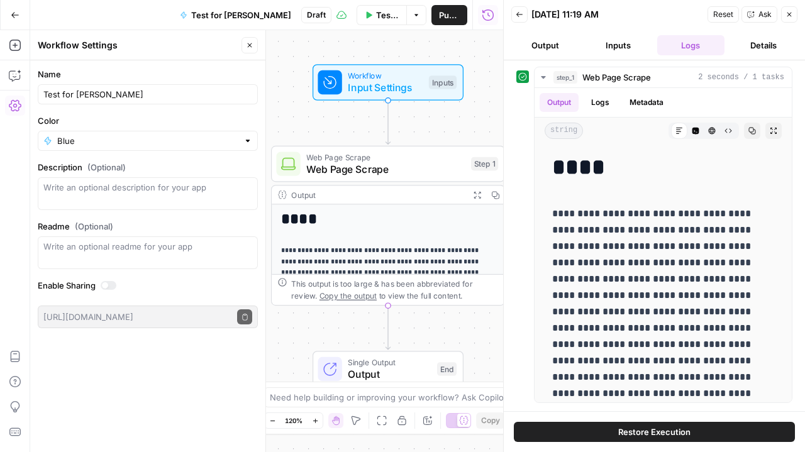
click at [307, 62] on div "Workflow Input Settings Inputs Web Page Scrape Web Page Scrape Step 1 Output Ex…" at bounding box center [266, 241] width 473 height 422
click at [451, 21] on button "Publish" at bounding box center [449, 15] width 36 height 20
click at [248, 47] on icon "button" at bounding box center [250, 45] width 4 height 4
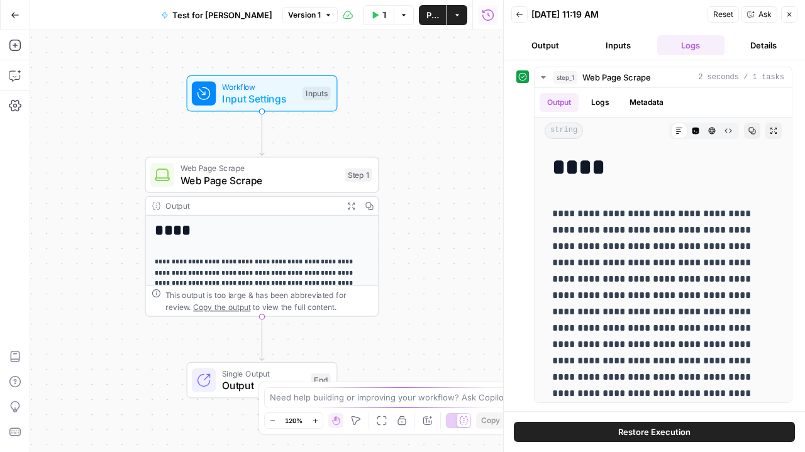
click at [792, 16] on icon "button" at bounding box center [789, 15] width 8 height 8
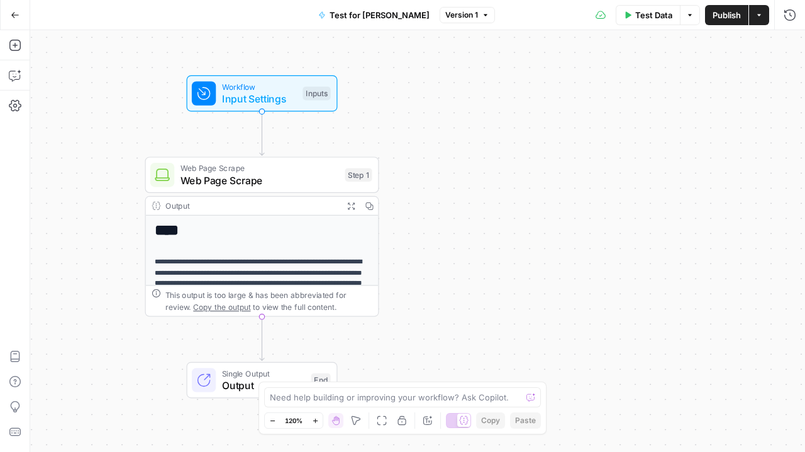
click at [18, 9] on button "Go Back" at bounding box center [15, 15] width 23 height 23
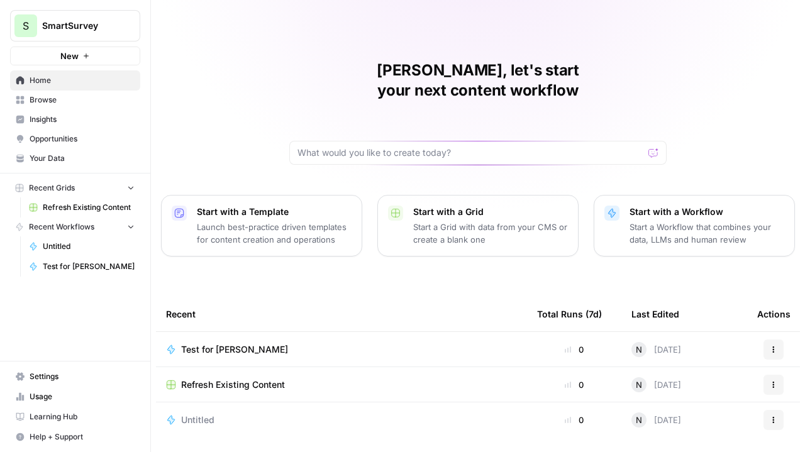
click at [43, 82] on span "Home" at bounding box center [82, 80] width 105 height 11
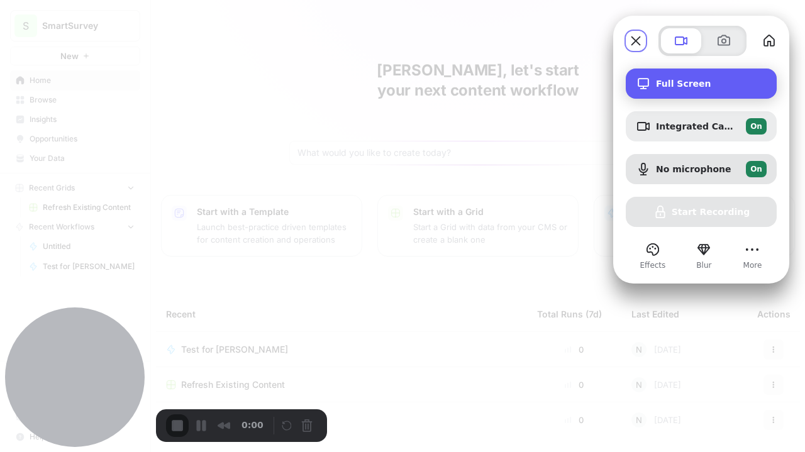
click at [696, 86] on span "Full Screen" at bounding box center [711, 84] width 111 height 10
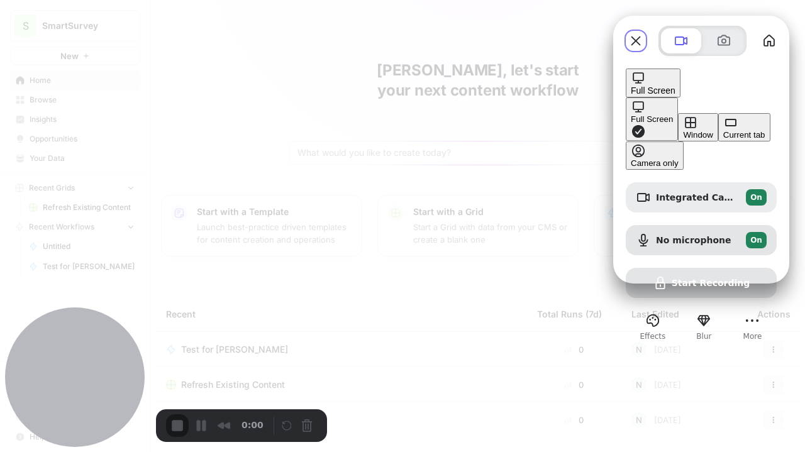
drag, startPoint x: 556, startPoint y: 80, endPoint x: 603, endPoint y: 107, distance: 54.3
click at [630, 114] on div "Full Screen" at bounding box center [651, 118] width 42 height 9
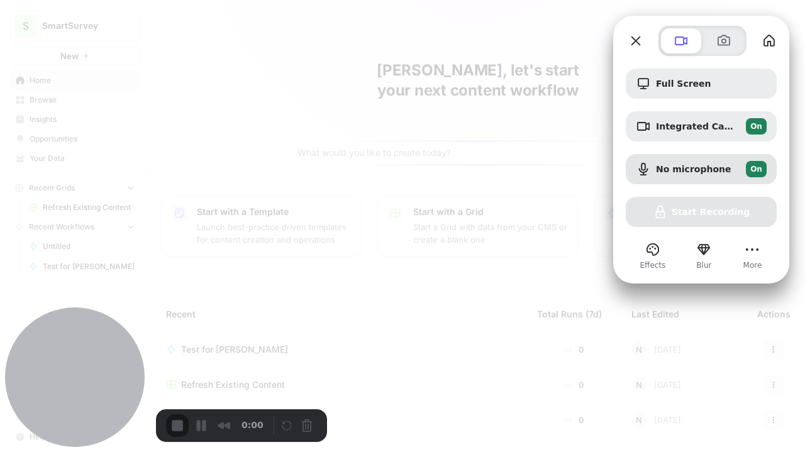
click at [695, 214] on div "Full Screen Integrated Camera (04f2:b807) On No microphone On Start Recording" at bounding box center [700, 148] width 151 height 158
drag, startPoint x: 695, startPoint y: 214, endPoint x: 635, endPoint y: 153, distance: 84.9
click at [694, 213] on div "Full Screen Integrated Camera (04f2:b807) On No microphone On Start Recording" at bounding box center [700, 148] width 151 height 158
click at [524, 33] on div at bounding box center [402, 226] width 805 height 452
click at [634, 41] on button "Close" at bounding box center [635, 41] width 20 height 20
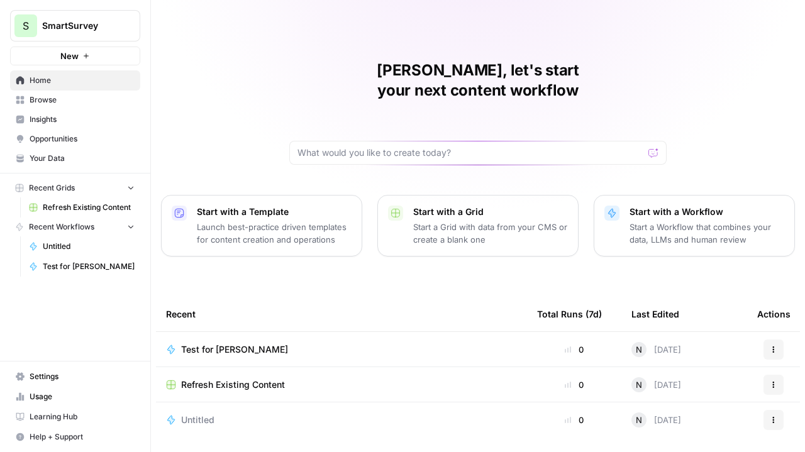
click at [215, 343] on span "Test for [PERSON_NAME]" at bounding box center [234, 349] width 107 height 13
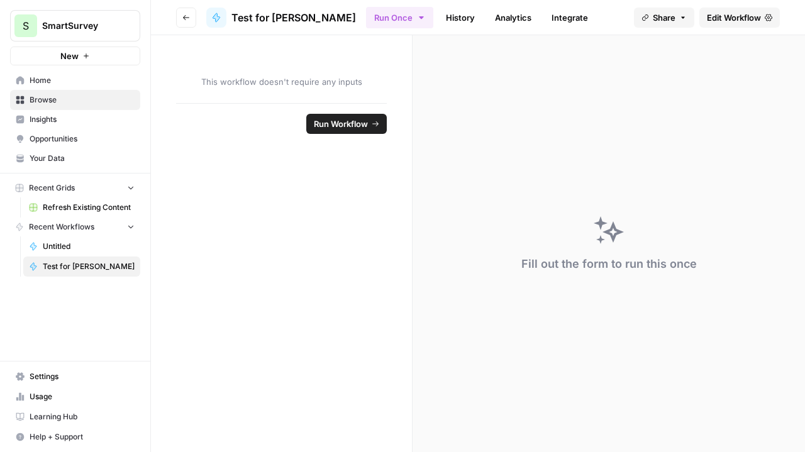
click at [60, 266] on span "Test for [PERSON_NAME]" at bounding box center [89, 266] width 92 height 11
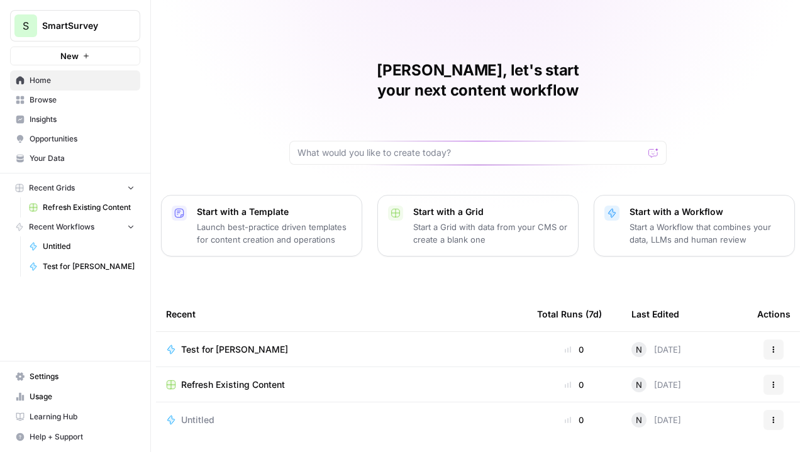
click at [767, 339] on button "Actions" at bounding box center [773, 349] width 20 height 20
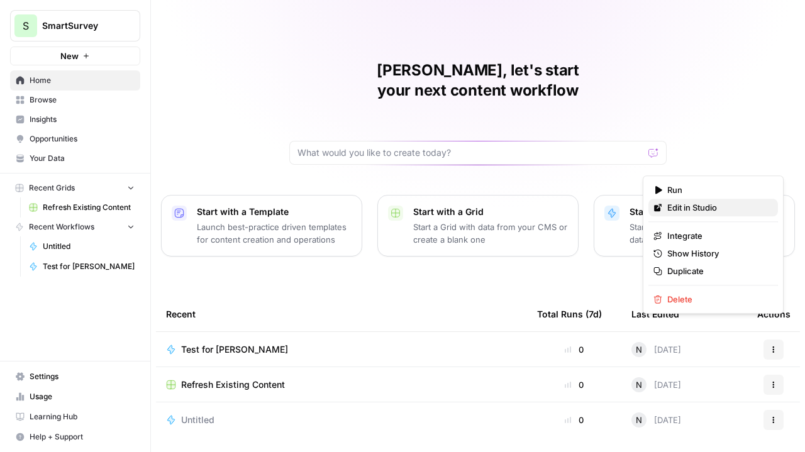
click at [686, 208] on span "Edit in Studio" at bounding box center [717, 207] width 101 height 13
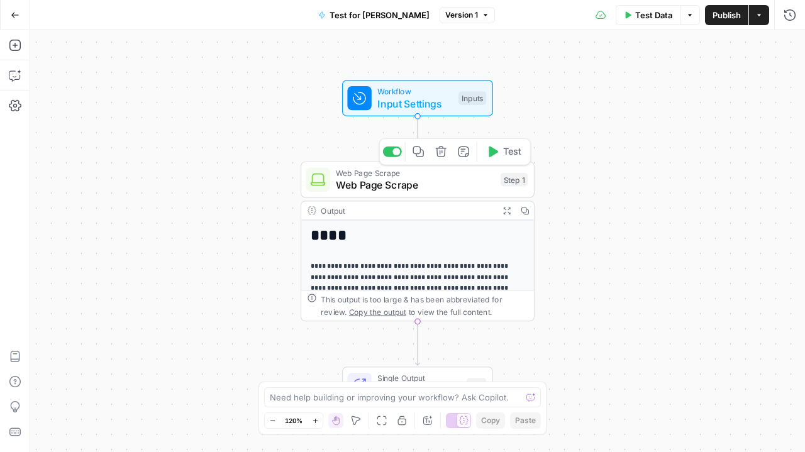
click at [423, 182] on span "Web Page Scrape" at bounding box center [415, 184] width 158 height 15
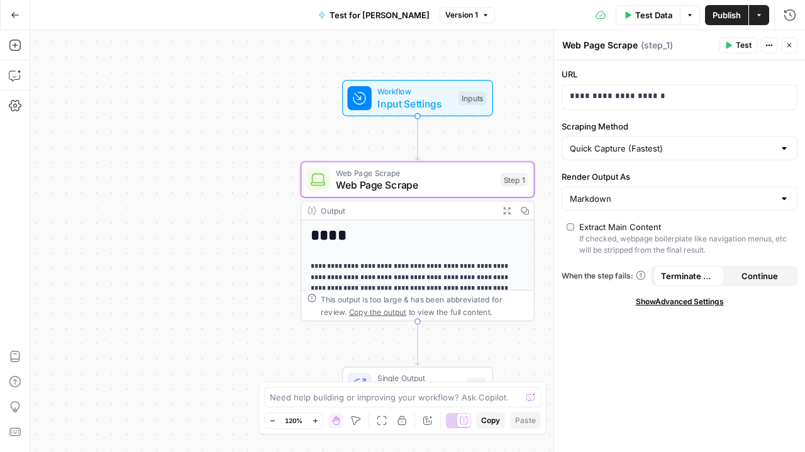
drag, startPoint x: 733, startPoint y: 45, endPoint x: 734, endPoint y: 91, distance: 45.9
click at [733, 45] on button "Test" at bounding box center [737, 45] width 38 height 16
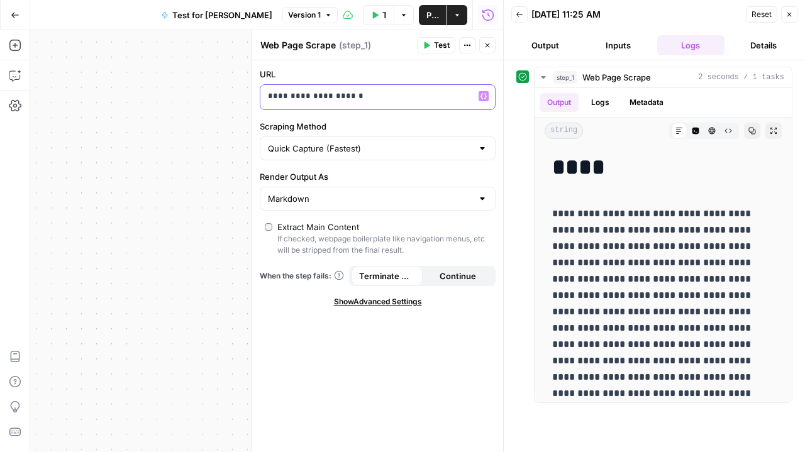
click at [360, 96] on p "**********" at bounding box center [378, 96] width 220 height 13
drag, startPoint x: 376, startPoint y: 97, endPoint x: 140, endPoint y: 54, distance: 240.3
click at [141, 55] on body "S SmartSurvey New Home Browse Insights Opportunities Your Data Recent Grids Ref…" at bounding box center [402, 226] width 805 height 452
click at [446, 38] on button "Test" at bounding box center [436, 45] width 38 height 16
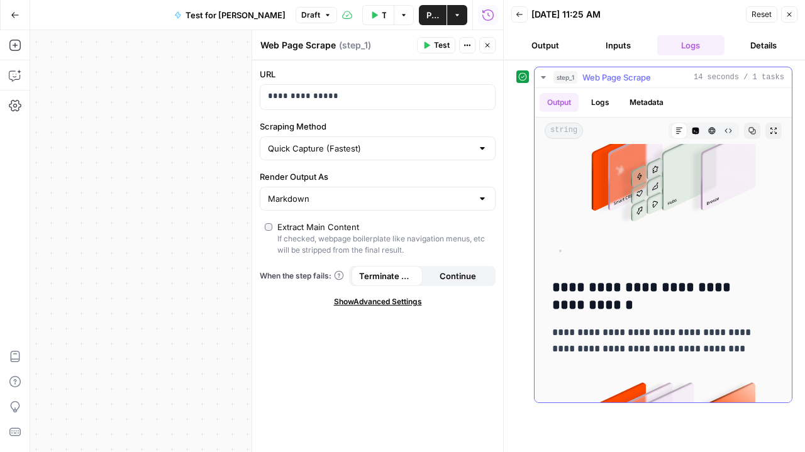
scroll to position [1634, 0]
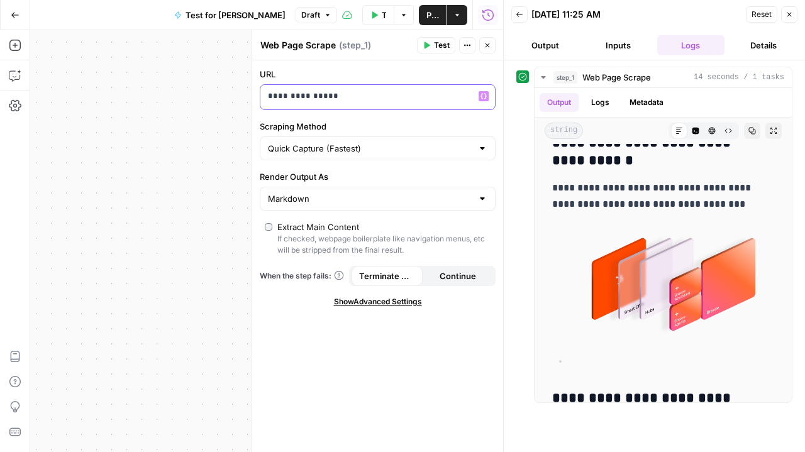
drag, startPoint x: 357, startPoint y: 101, endPoint x: 288, endPoint y: 94, distance: 69.5
click at [288, 94] on p "**********" at bounding box center [368, 96] width 200 height 13
click at [442, 44] on span "Test" at bounding box center [442, 45] width 16 height 11
